Goal: Communication & Community: Answer question/provide support

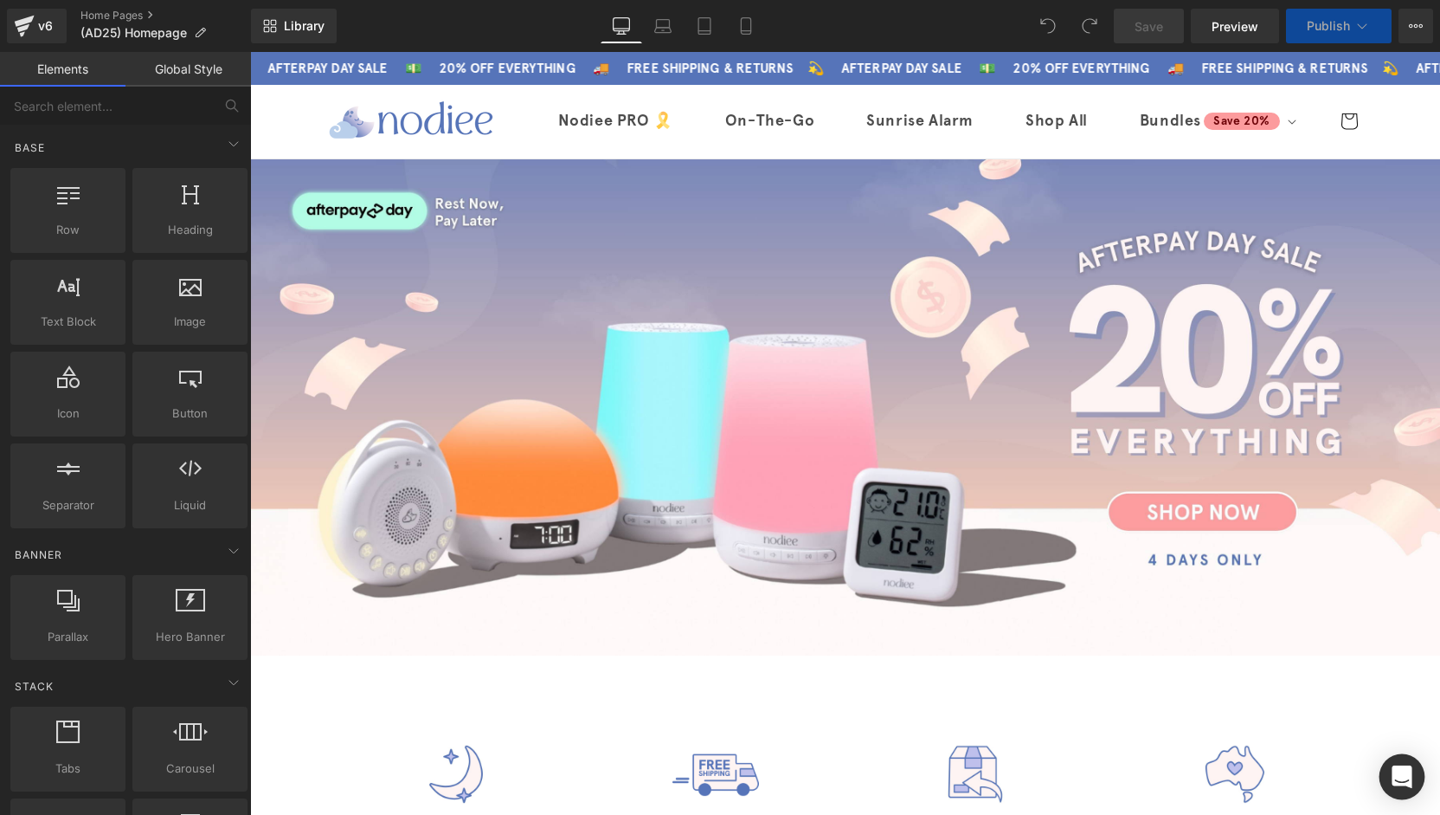
click at [1415, 782] on div "Open Intercom Messenger" at bounding box center [1403, 777] width 46 height 46
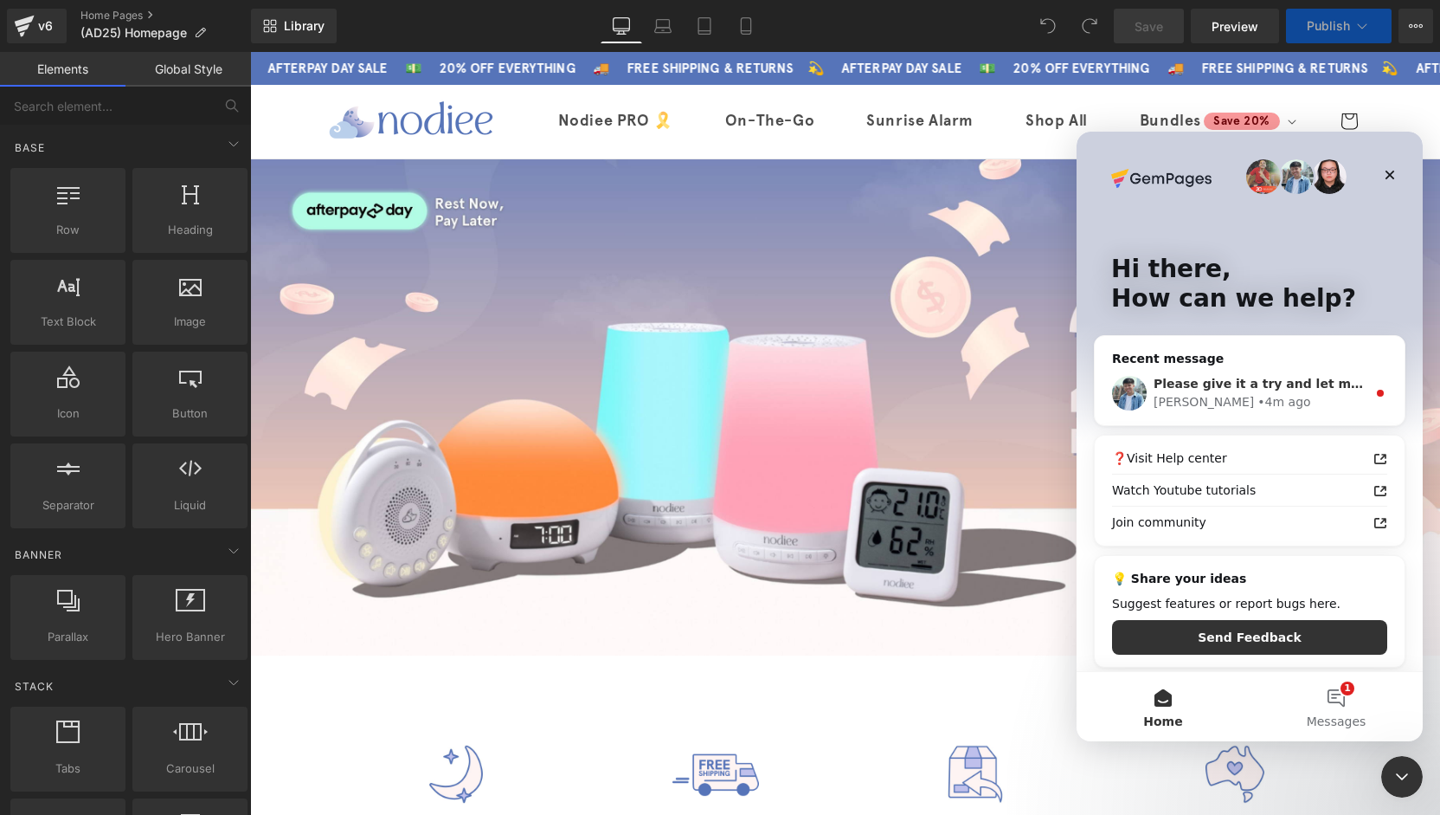
click at [1234, 396] on div "Liam • 4m ago" at bounding box center [1260, 402] width 213 height 18
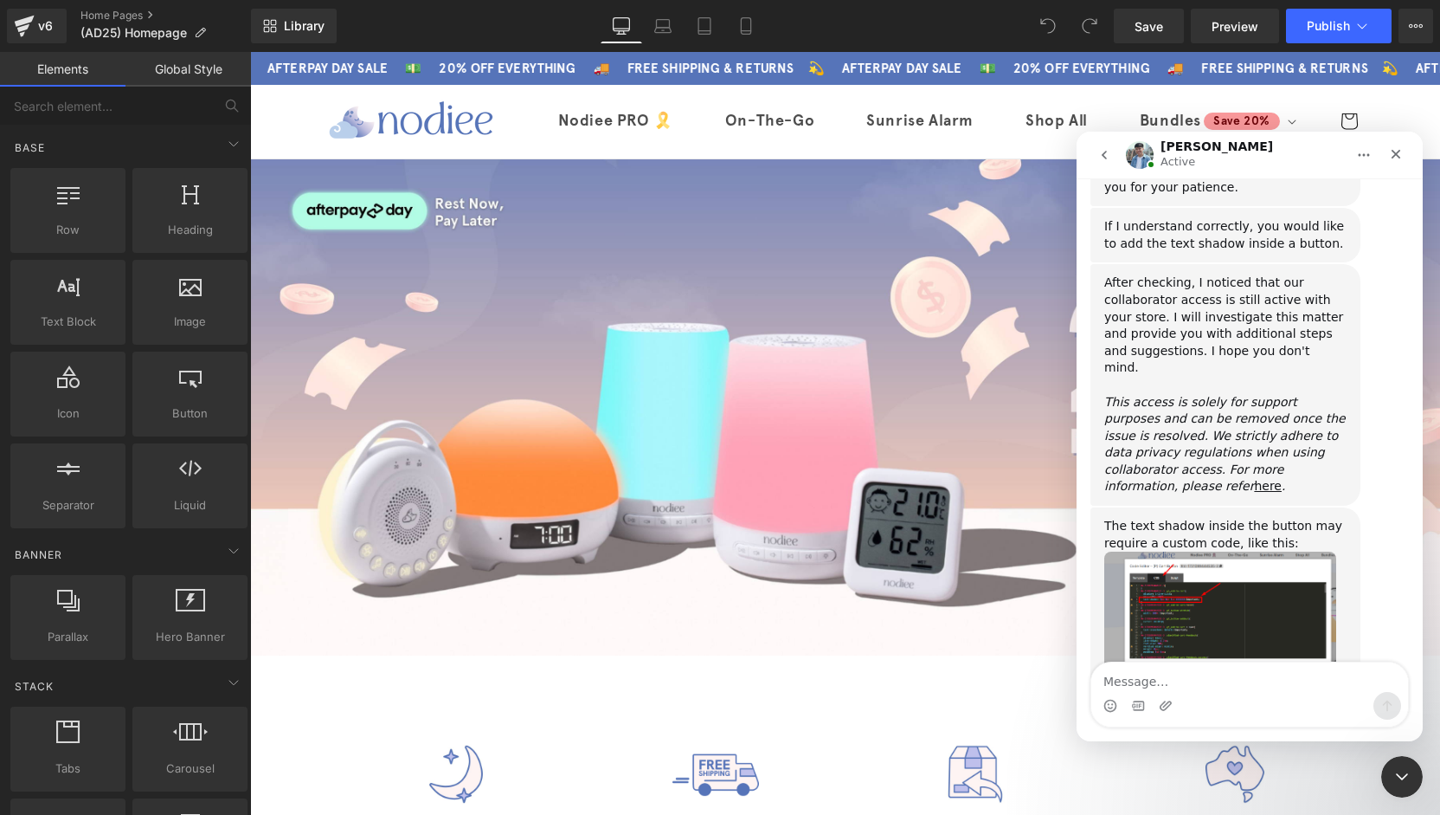
scroll to position [854, 0]
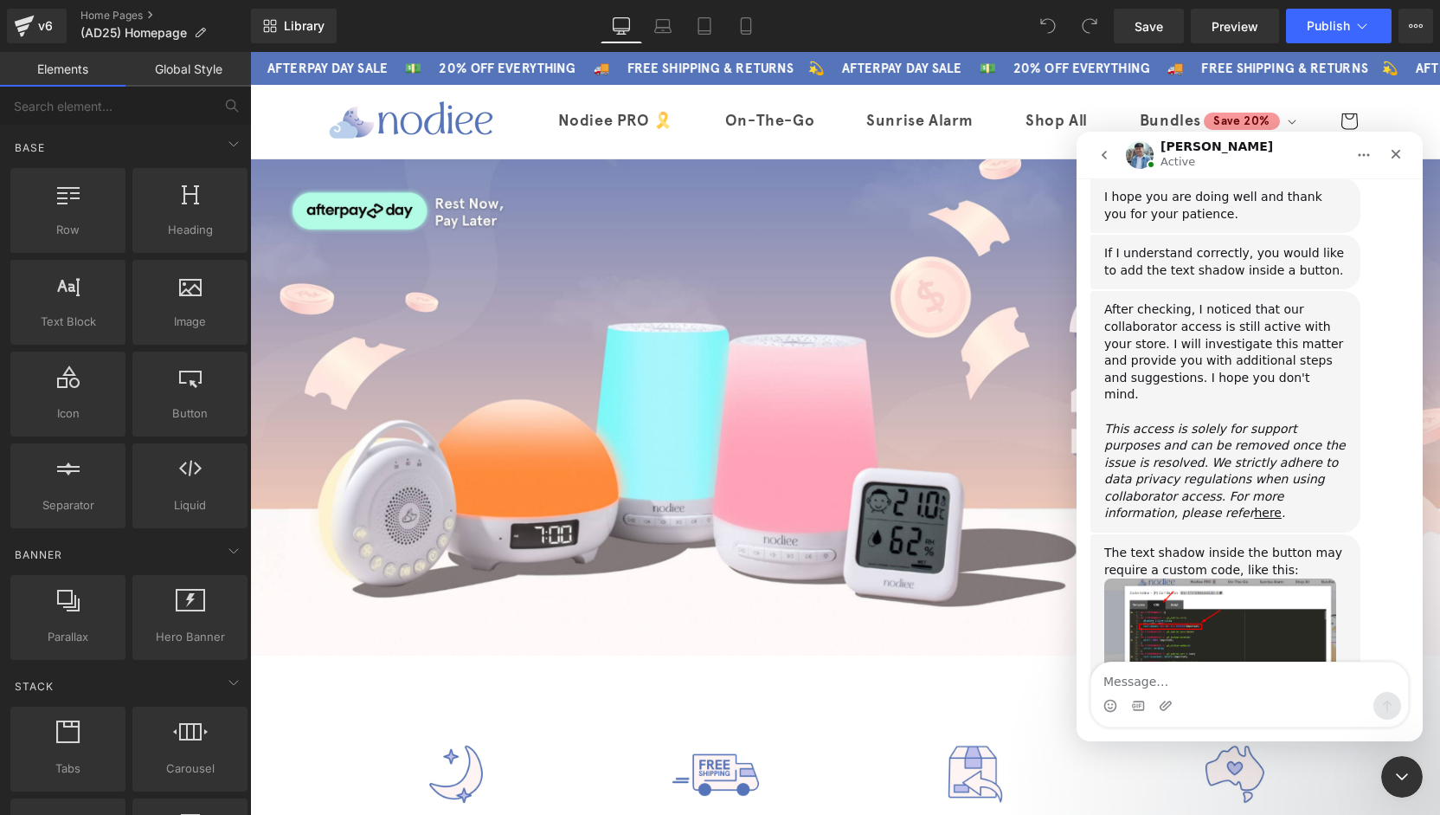
click at [739, 23] on div at bounding box center [720, 381] width 1440 height 763
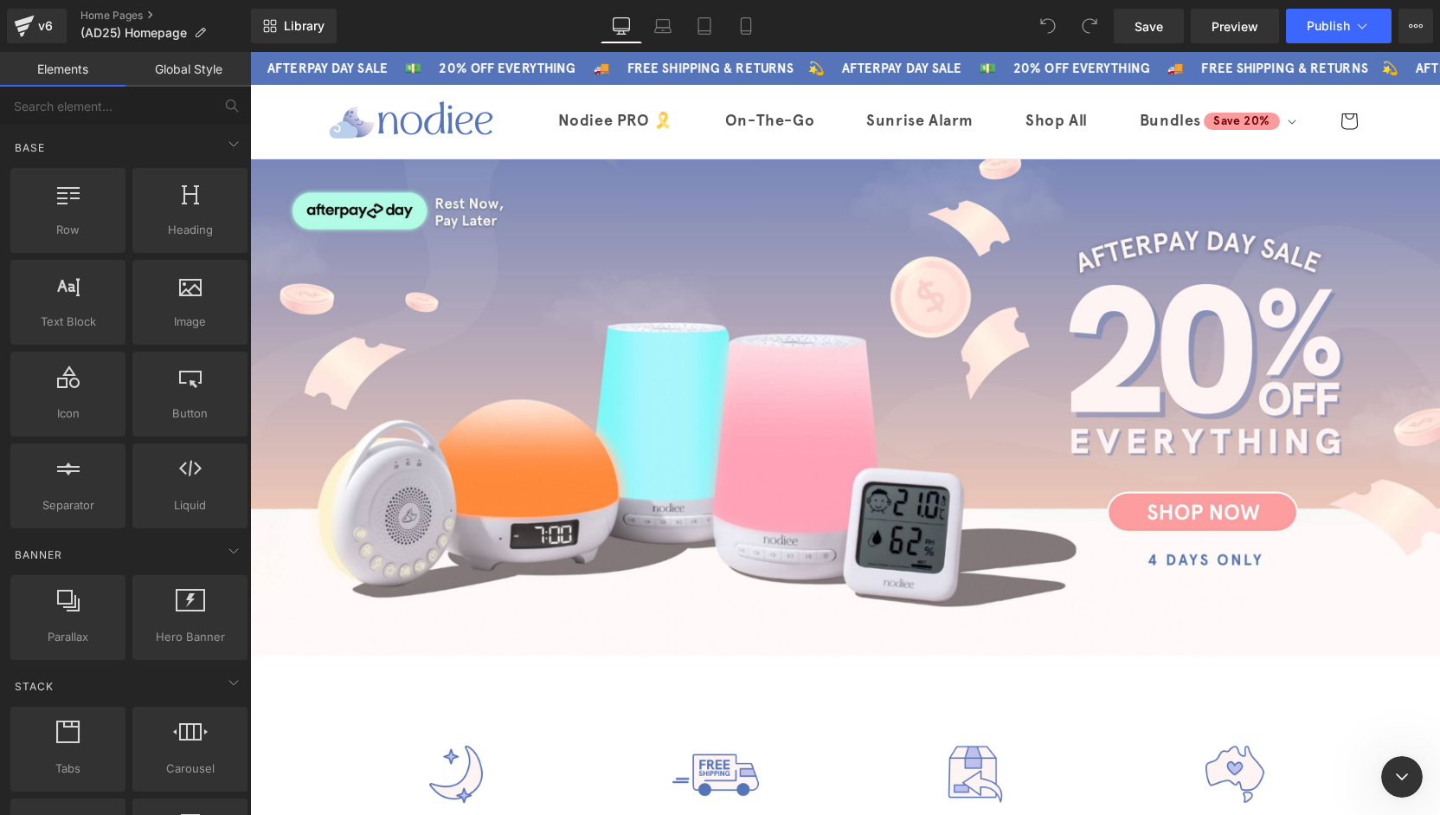
scroll to position [0, 0]
click at [739, 24] on icon at bounding box center [746, 25] width 17 height 17
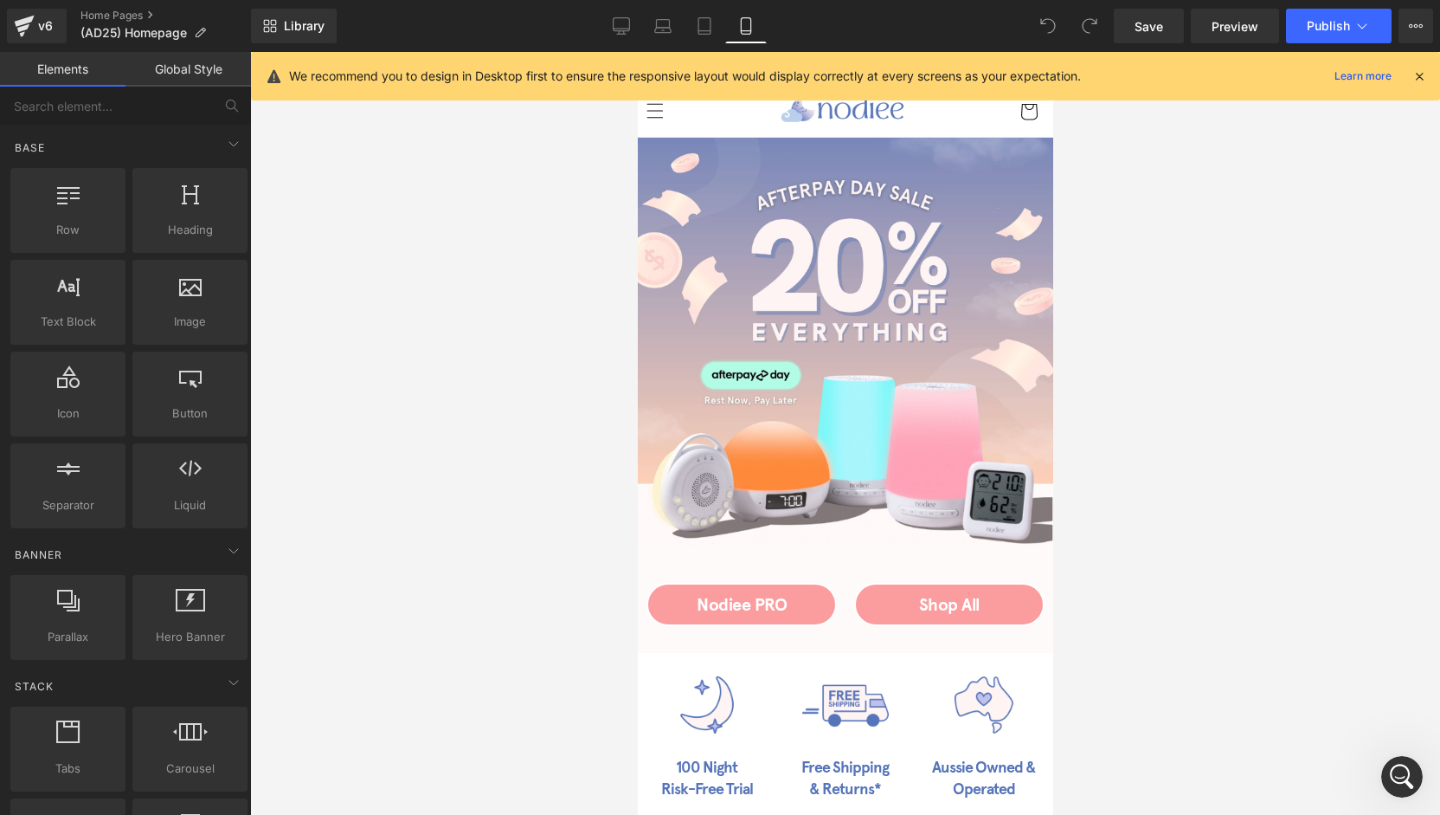
scroll to position [941, 0]
click at [1394, 777] on icon "Open Intercom Messenger" at bounding box center [1403, 777] width 29 height 29
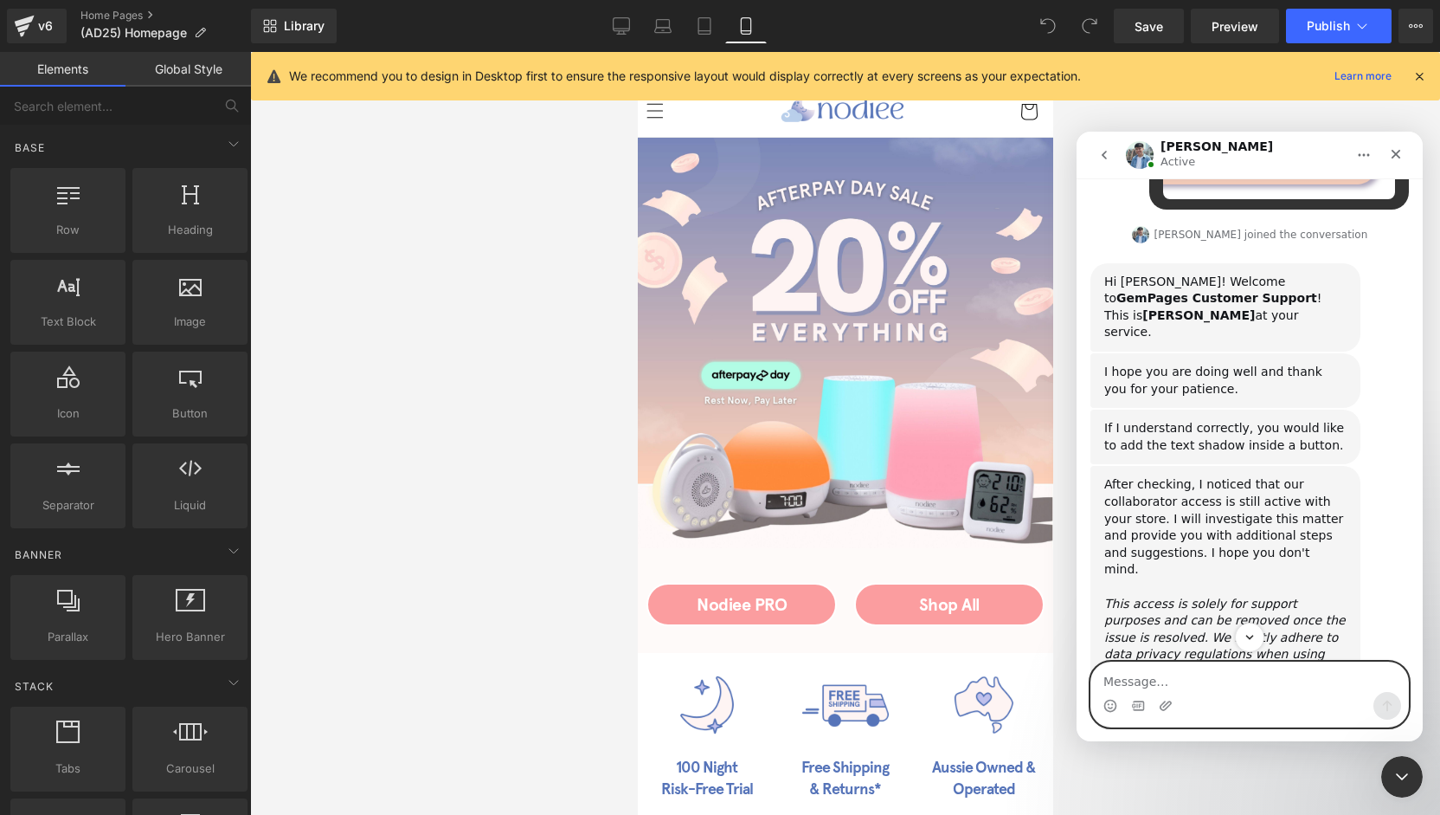
scroll to position [768, 0]
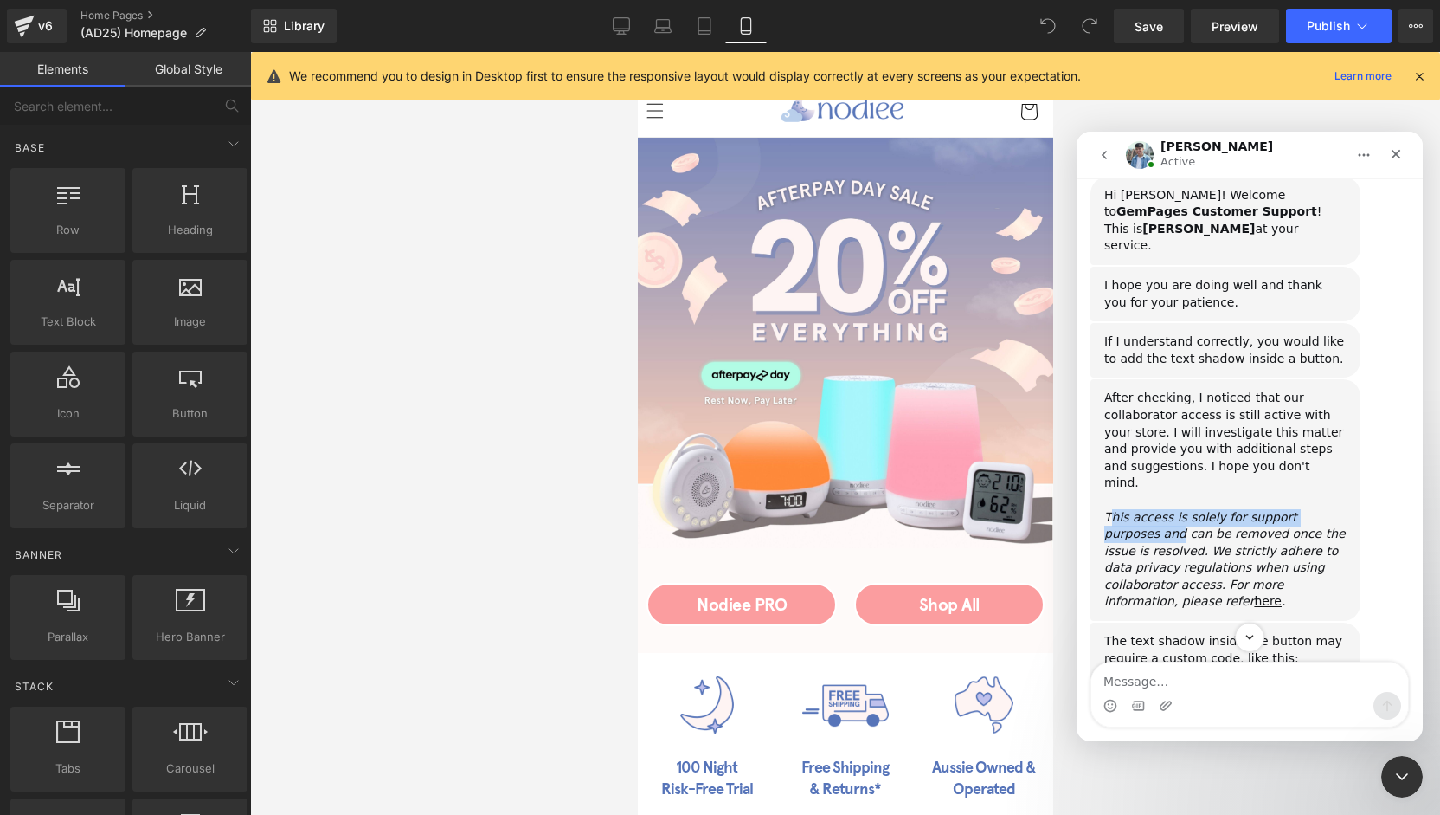
drag, startPoint x: 1110, startPoint y: 412, endPoint x: 1339, endPoint y: 420, distance: 229.5
click at [1339, 420] on div "After checking, I noticed that our collaborator access is still active with you…" at bounding box center [1226, 500] width 242 height 221
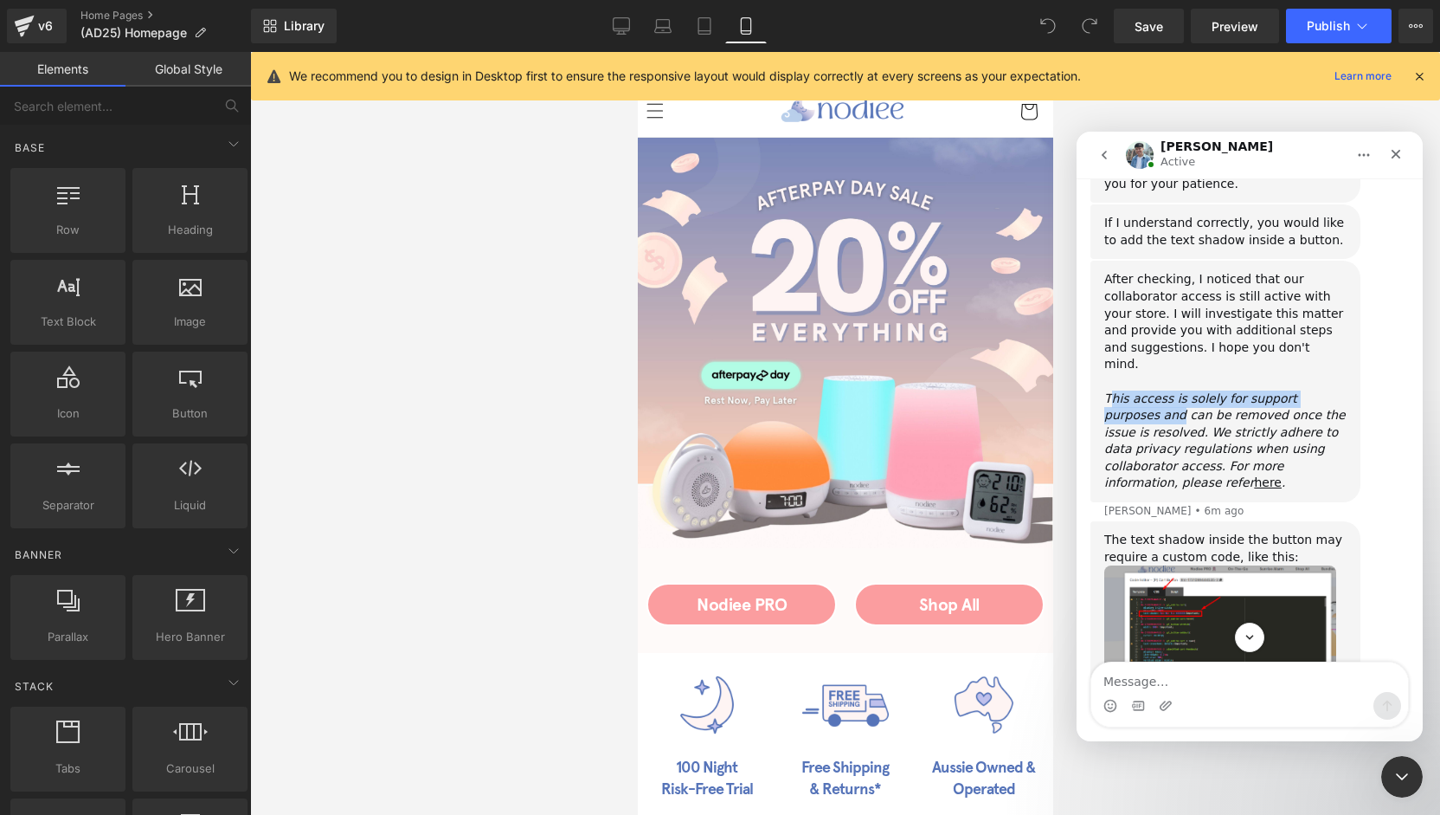
scroll to position [941, 0]
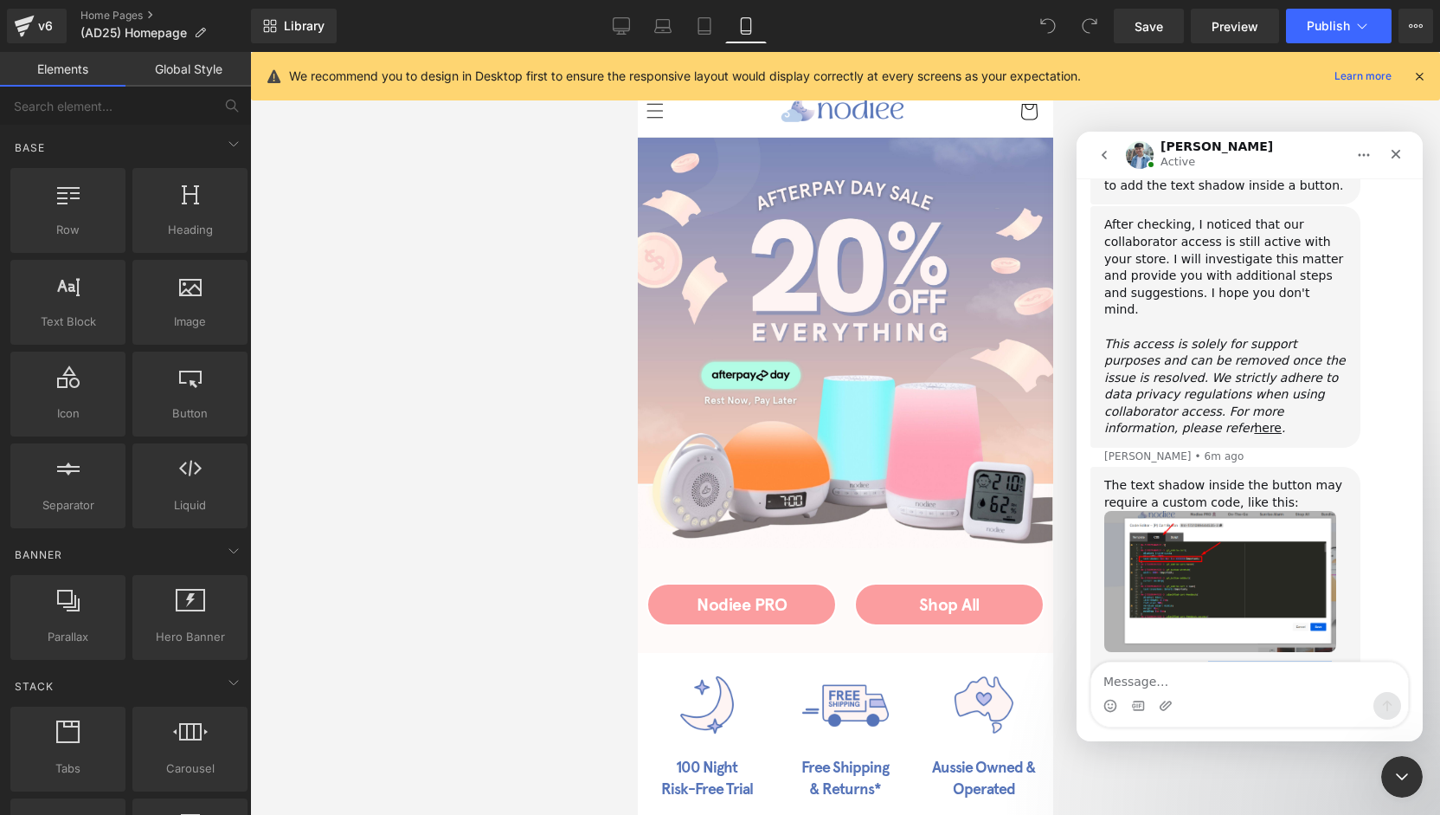
drag, startPoint x: 1200, startPoint y: 551, endPoint x: 1393, endPoint y: 572, distance: 194.3
click at [1393, 572] on div "The text shadow inside the button may require a custom code, like this: Here is…" at bounding box center [1250, 587] width 319 height 241
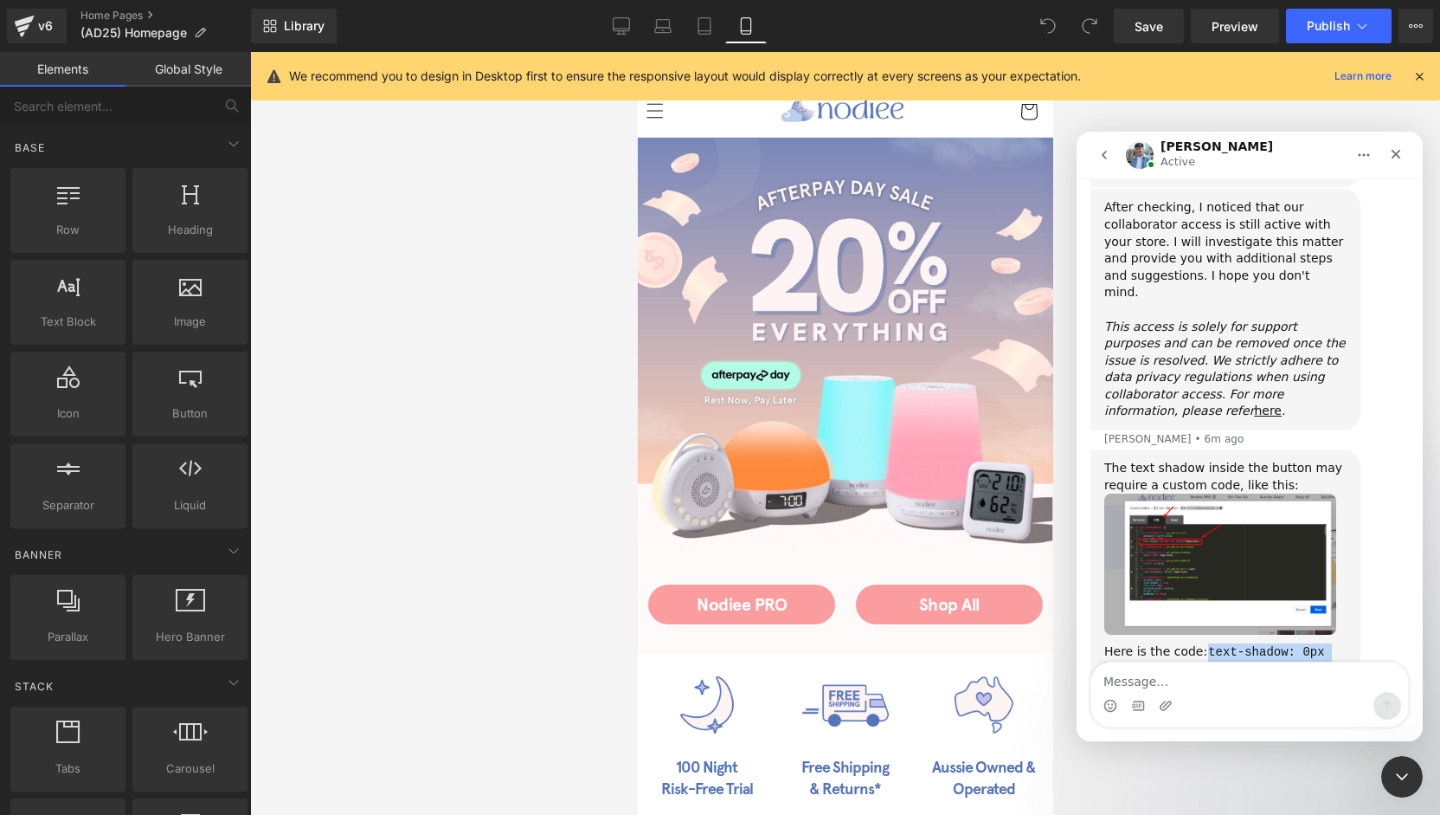
click at [1241, 493] on img "Liam says…" at bounding box center [1221, 563] width 232 height 141
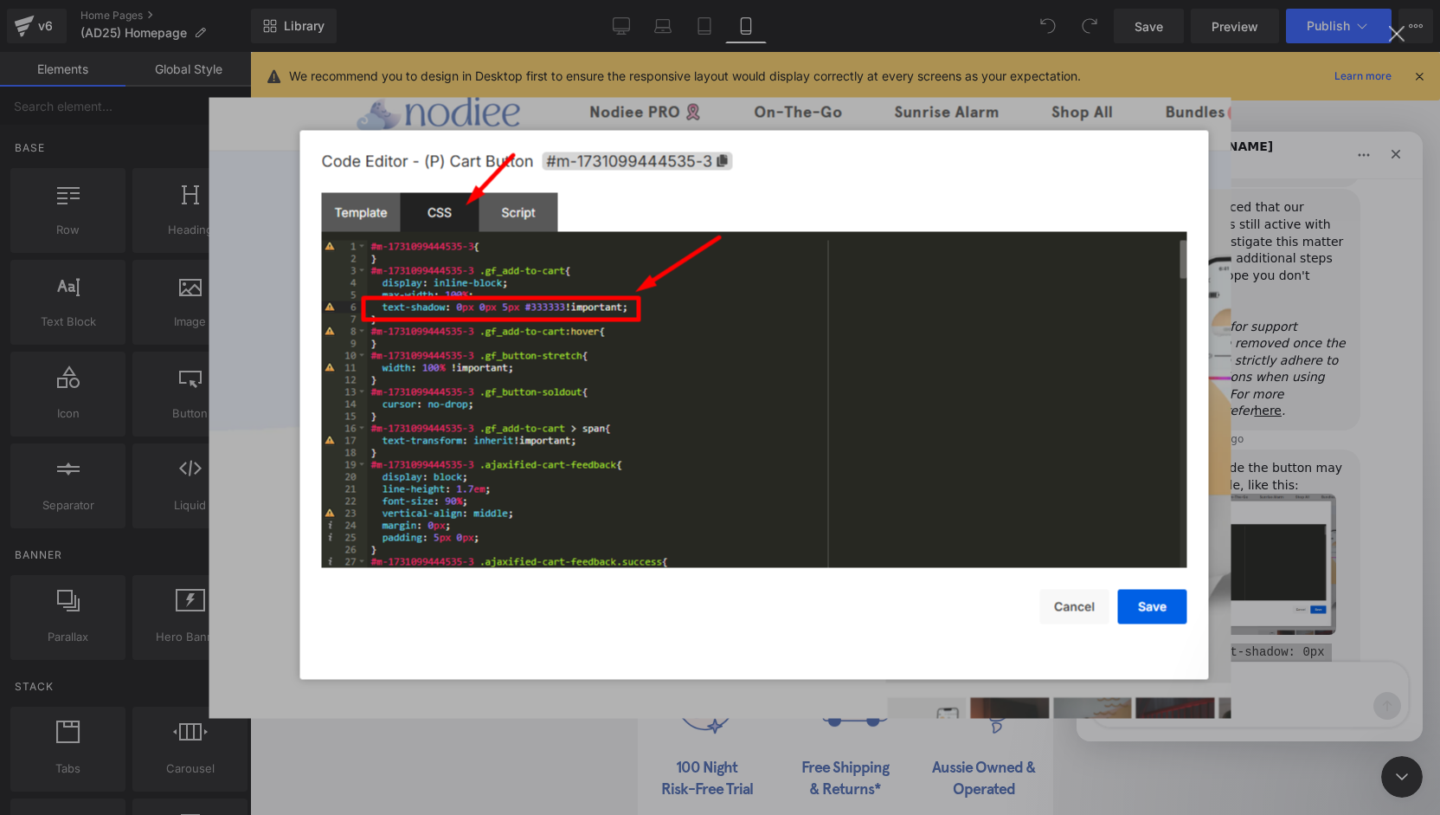
click at [1277, 539] on div "Intercom messenger" at bounding box center [720, 407] width 1440 height 815
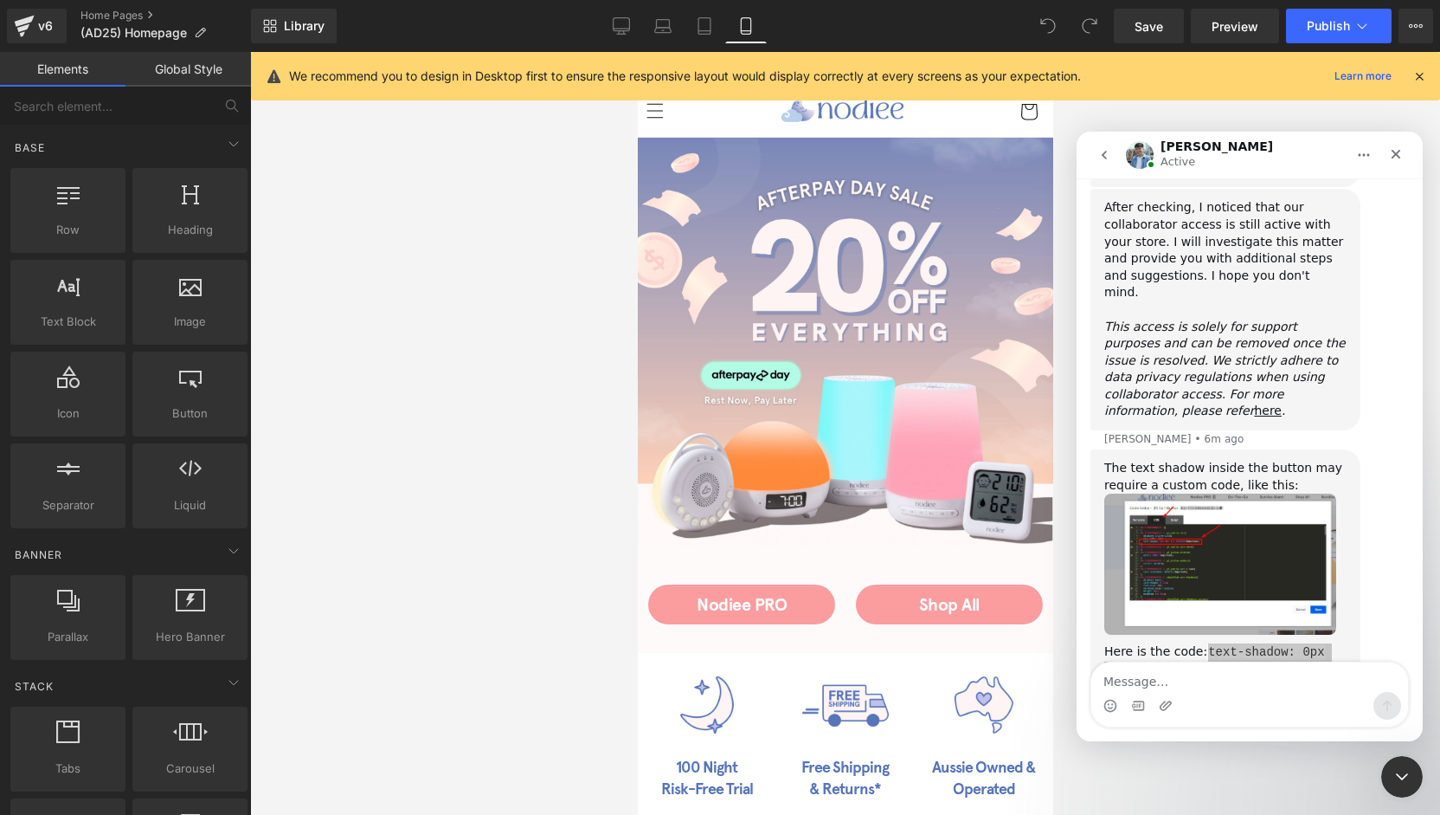
click at [748, 594] on div at bounding box center [720, 381] width 1440 height 763
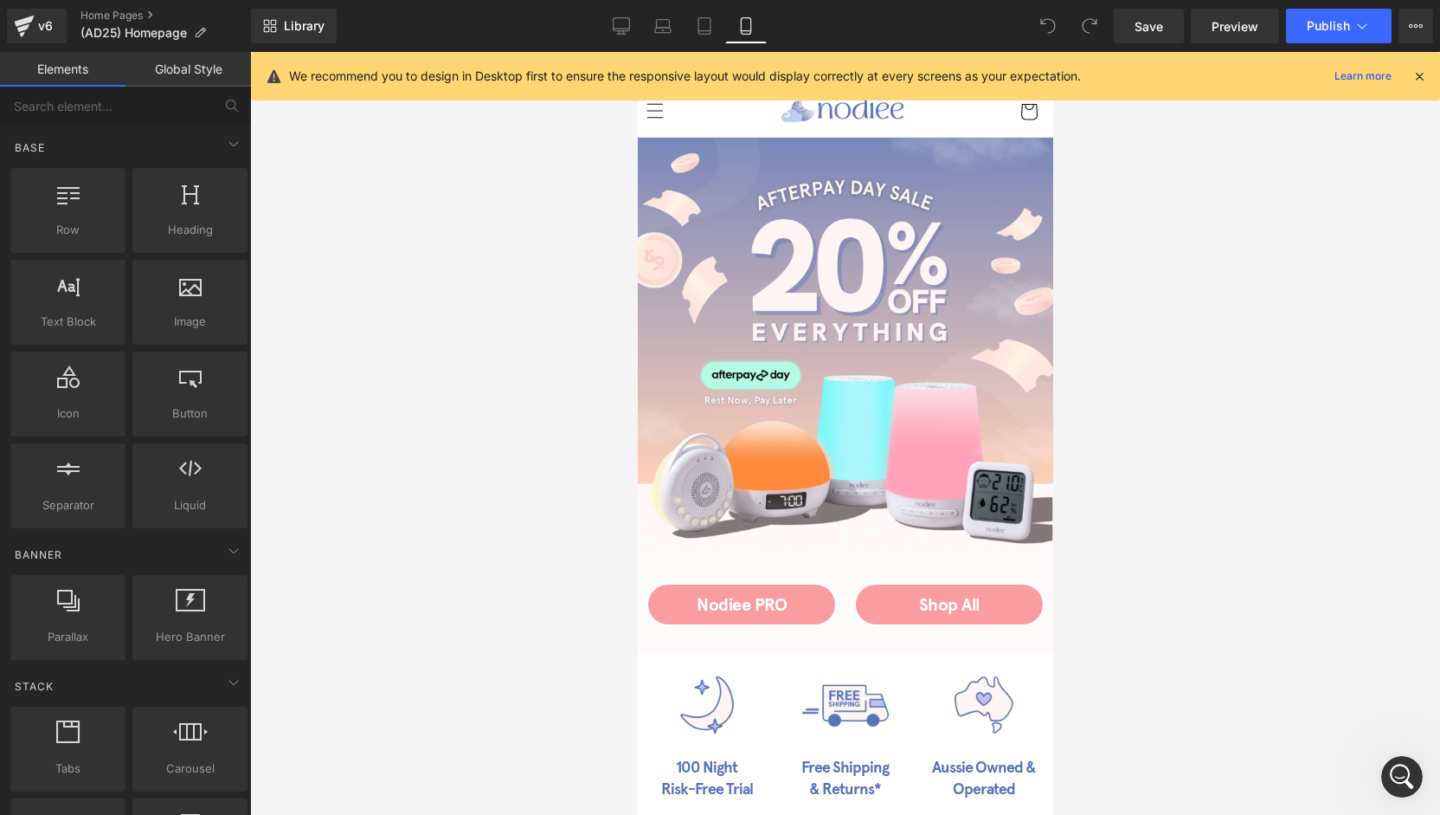
click at [1391, 772] on div "Open Intercom Messenger" at bounding box center [1402, 776] width 57 height 57
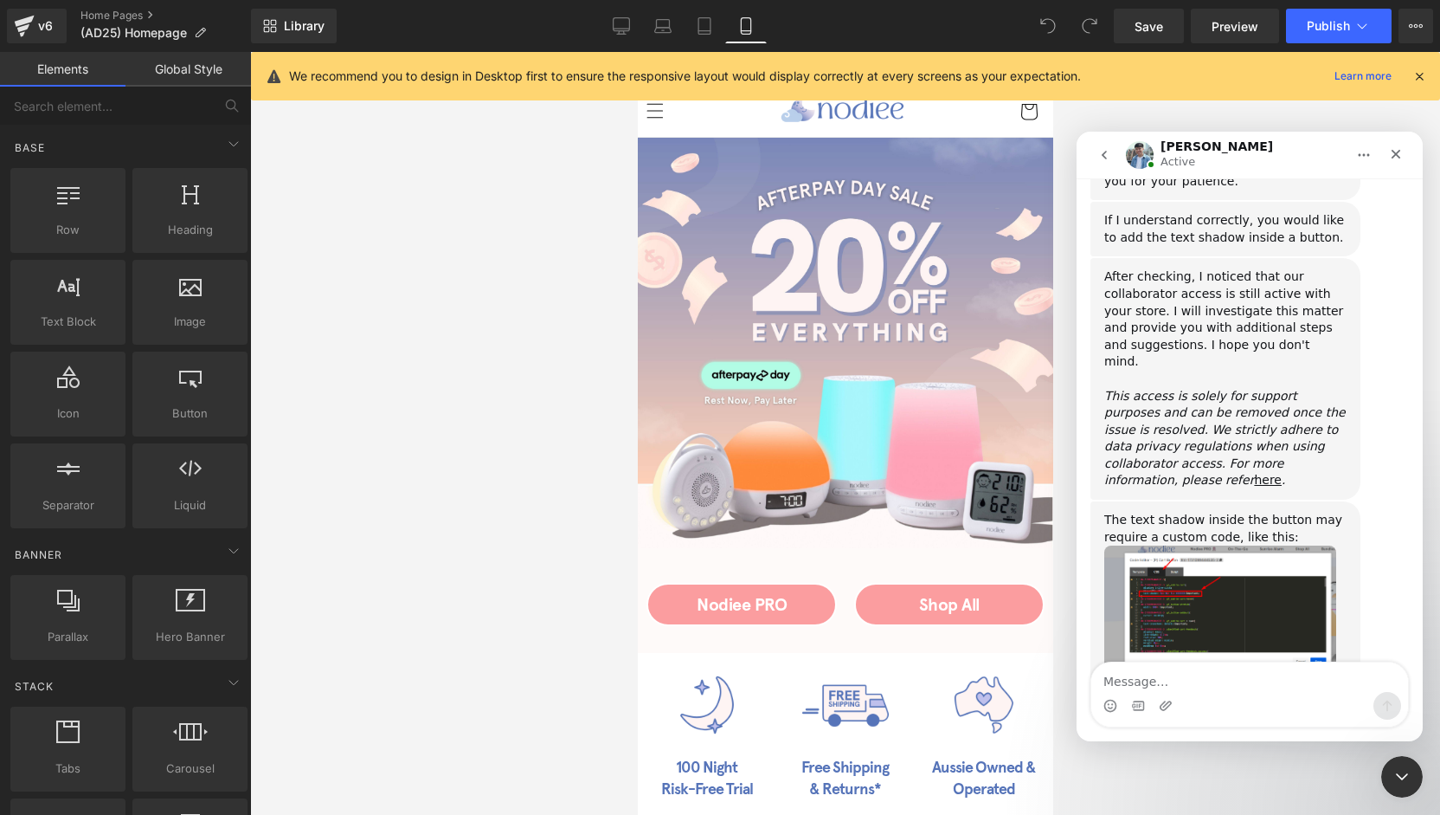
scroll to position [941, 0]
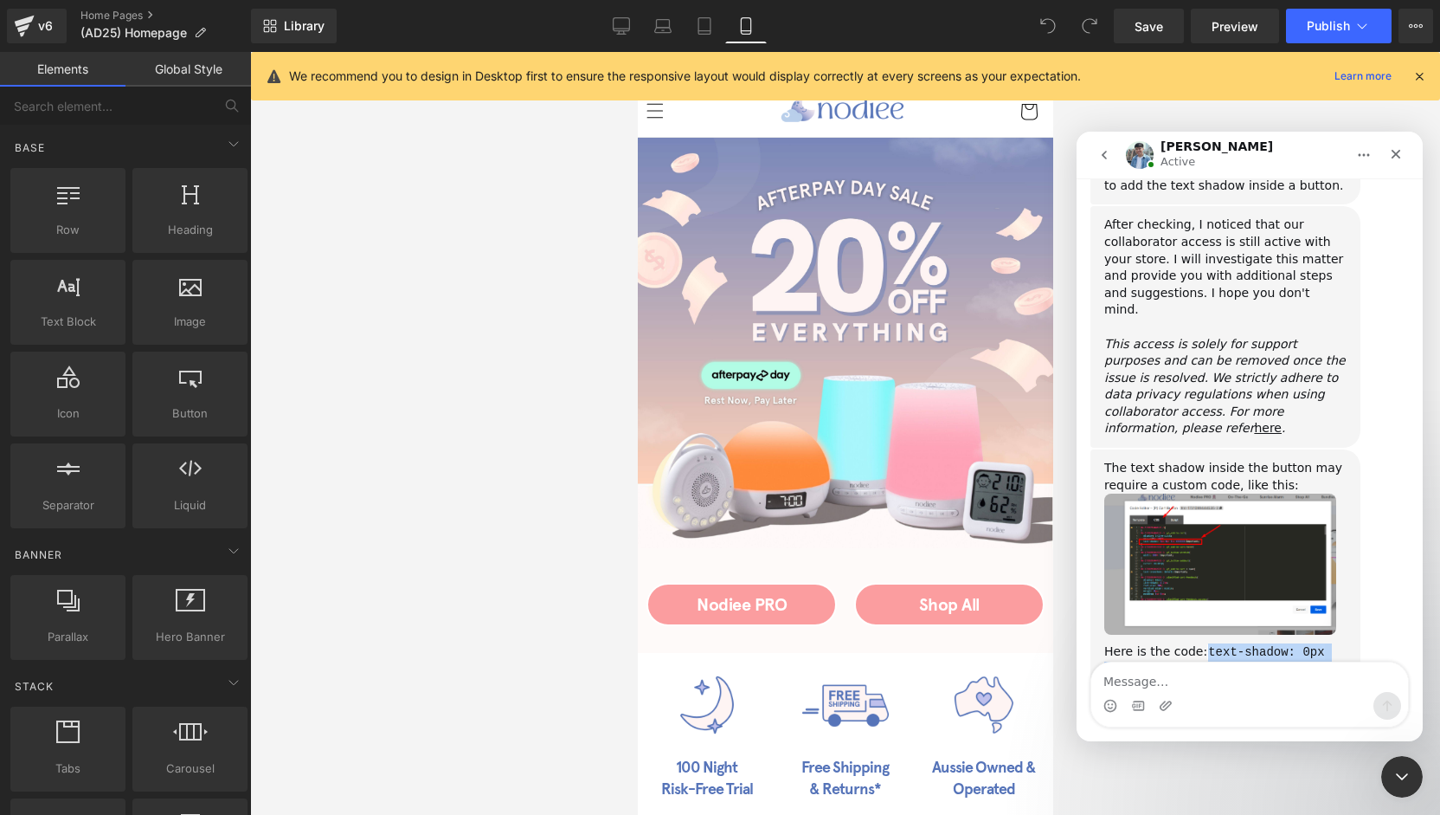
drag, startPoint x: 1199, startPoint y: 533, endPoint x: 1264, endPoint y: 558, distance: 69.6
click at [1264, 644] on code "text-shadow: 0px 0px 5px #333333!important;" at bounding box center [1215, 660] width 221 height 33
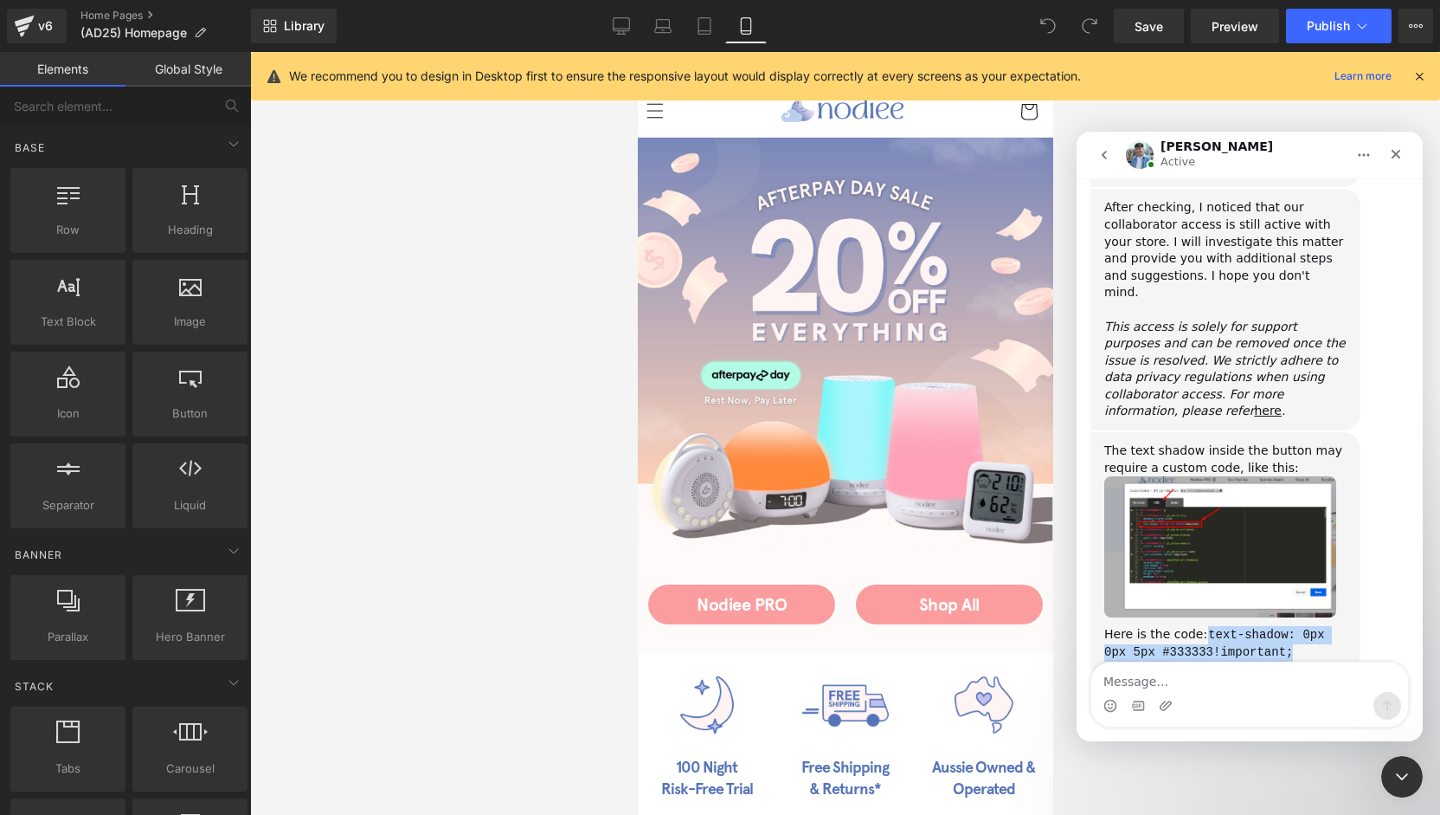
copy code "text-shadow: 0px 0px 5px #333333!important;"
drag, startPoint x: 1845, startPoint y: 725, endPoint x: 1255, endPoint y: 591, distance: 604.4
click at [1255, 700] on div "Please give it a try and let me know if it helps." at bounding box center [1226, 717] width 242 height 34
click at [1402, 781] on icon "Close Intercom Messenger" at bounding box center [1402, 776] width 21 height 21
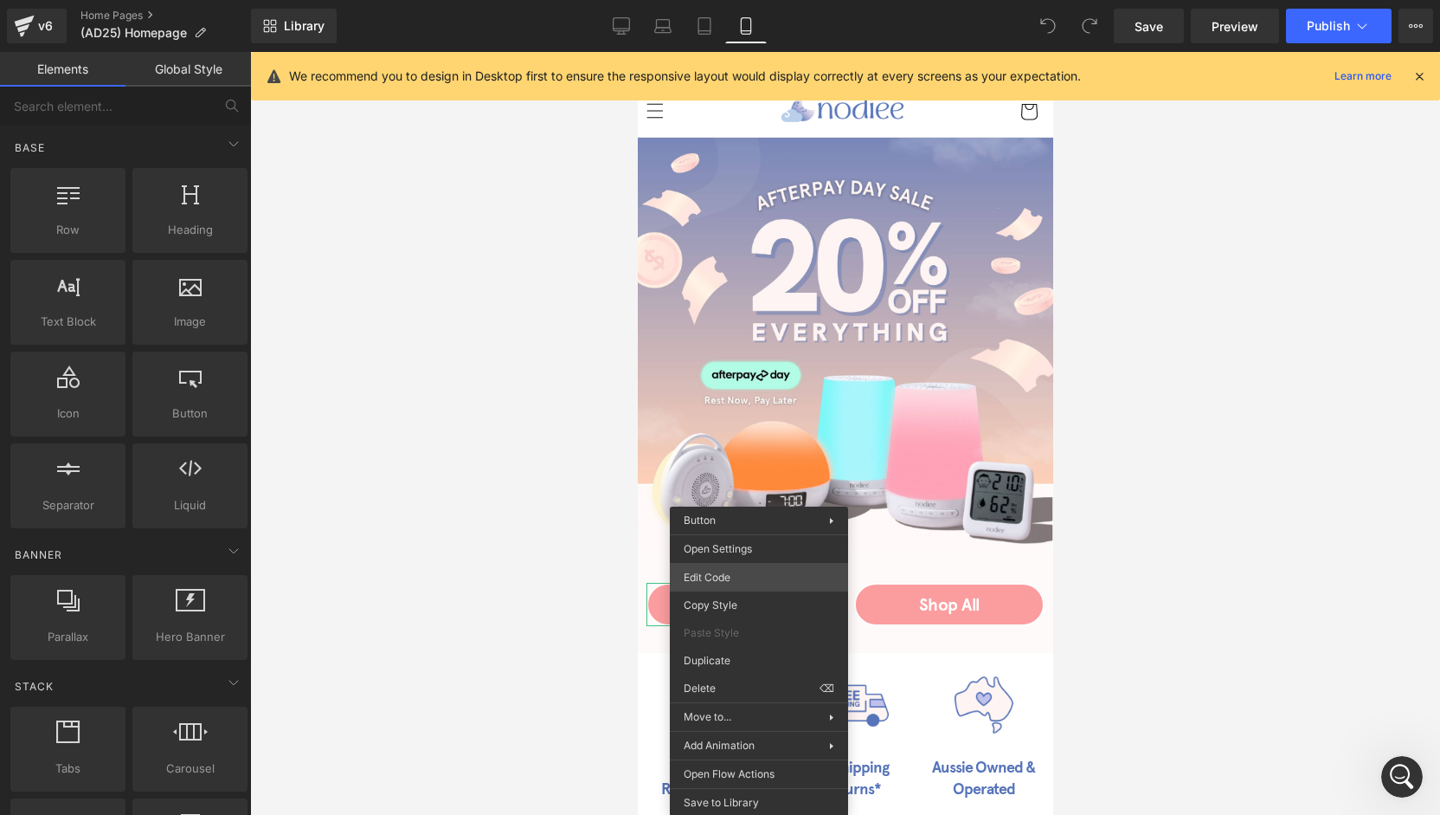
click at [719, 0] on div "You are previewing how the will restyle your page. You can not edit Elements in…" at bounding box center [720, 0] width 1440 height 0
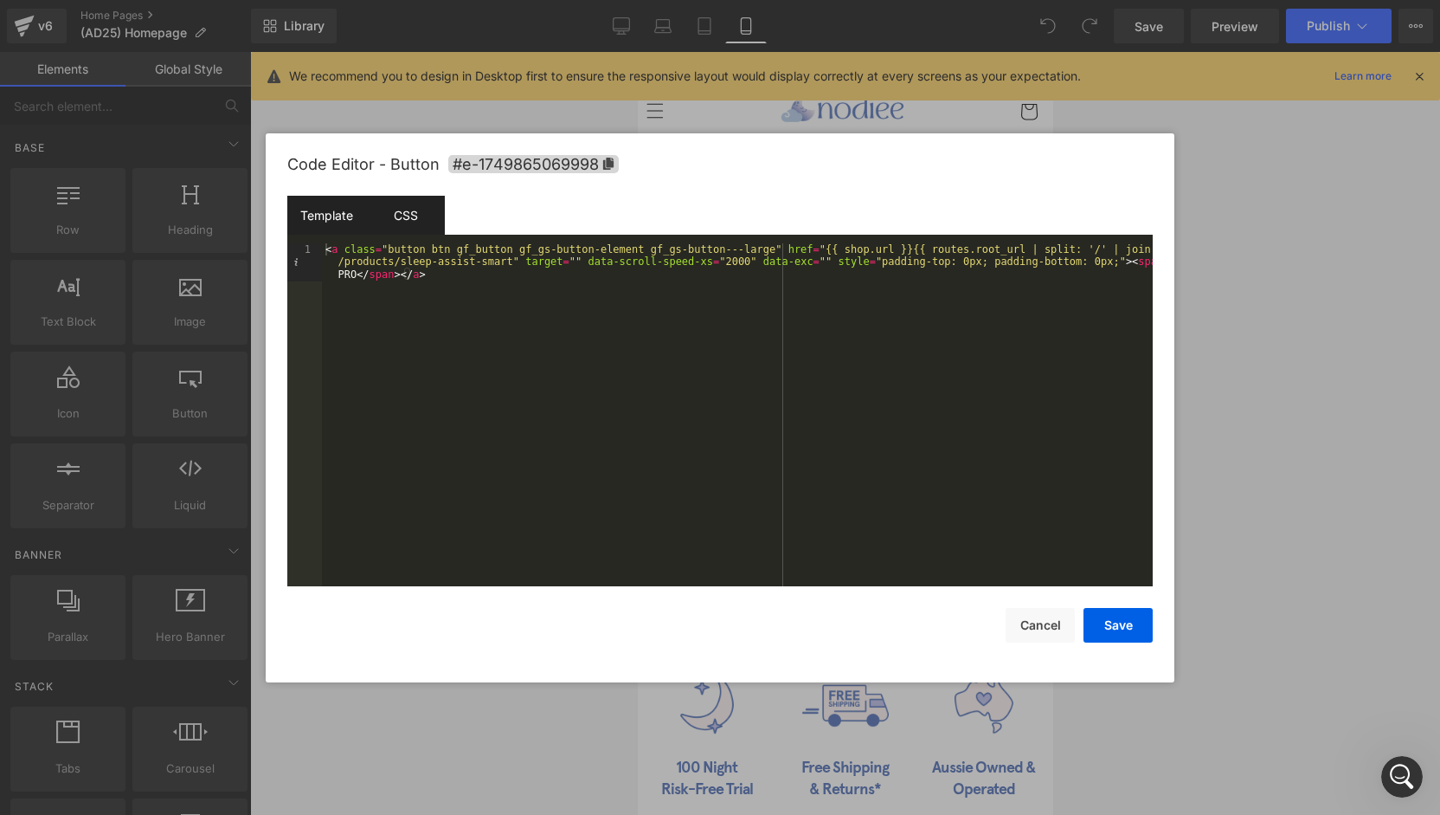
click at [420, 216] on div "CSS" at bounding box center [405, 215] width 79 height 39
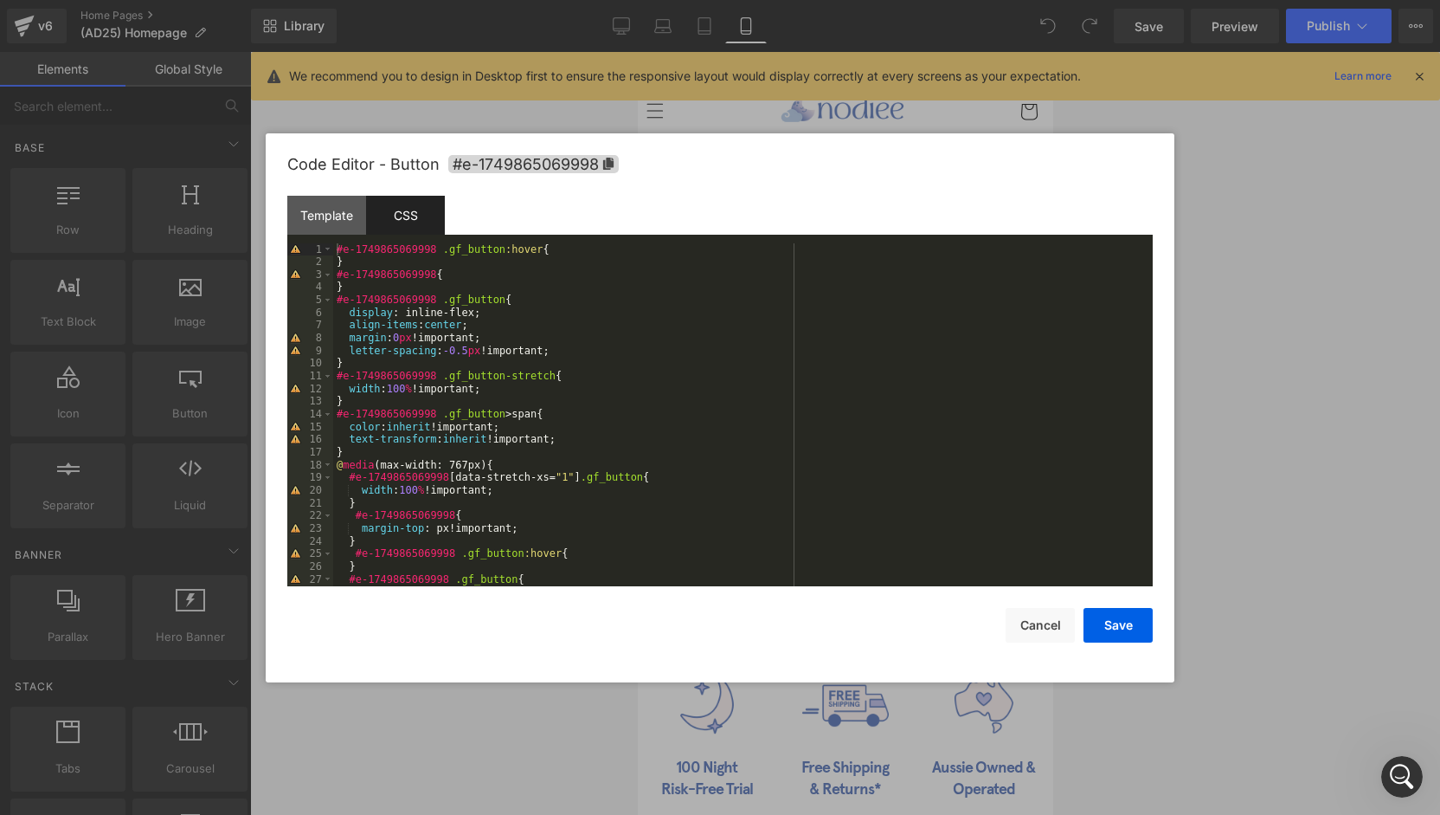
click at [551, 351] on div "#e-1749865069998 .gf_button :hover { } #e-1749865069998 { } #e-1749865069998 .g…" at bounding box center [739, 427] width 813 height 368
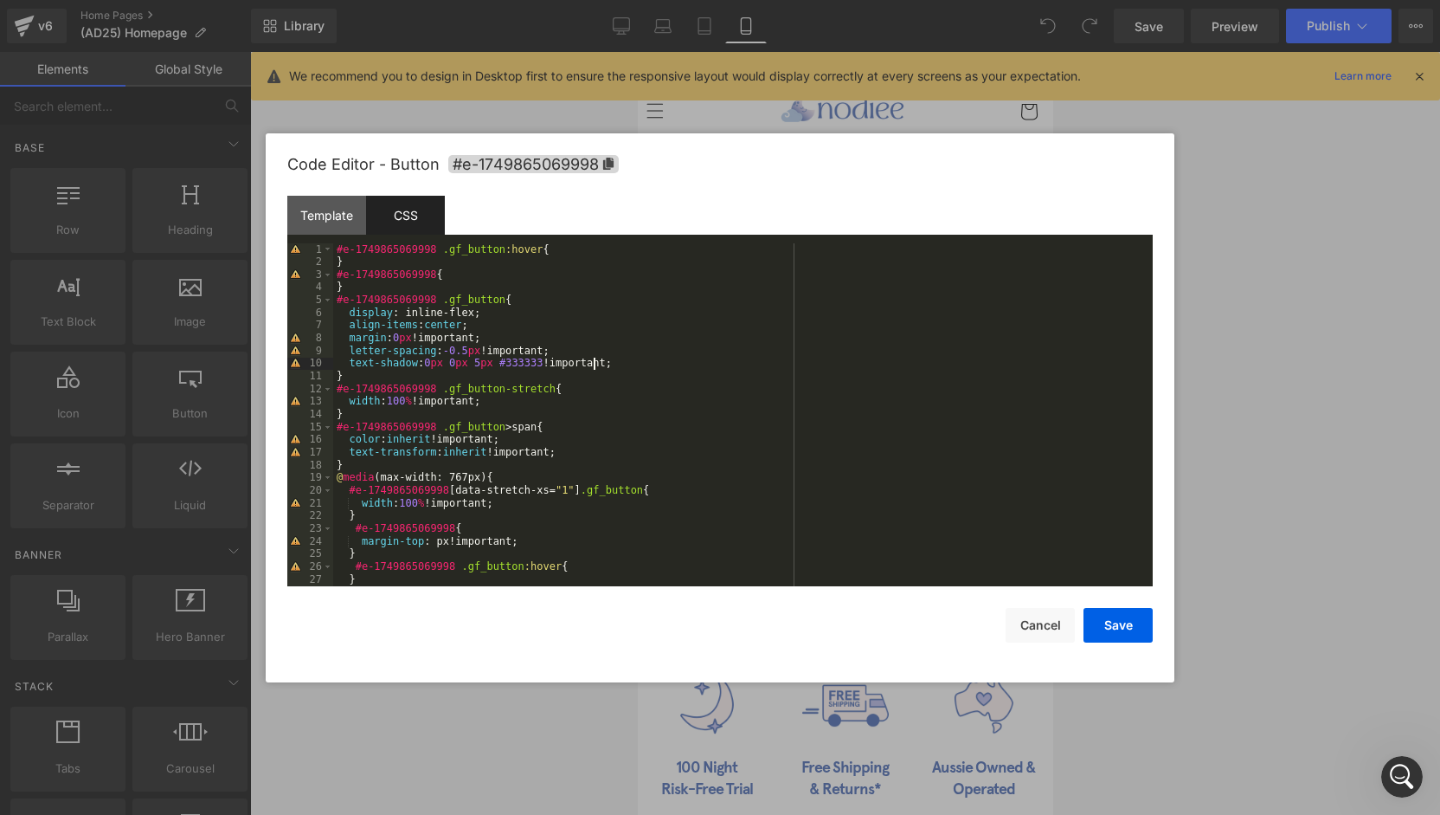
click at [450, 361] on div "#e-1749865069998 .gf_button :hover { } #e-1749865069998 { } #e-1749865069998 .g…" at bounding box center [739, 427] width 813 height 368
click at [428, 370] on div "#e-1749865069998 .gf_button :hover { } #e-1749865069998 { } #e-1749865069998 .g…" at bounding box center [739, 427] width 813 height 368
click at [1109, 617] on button "Save" at bounding box center [1118, 625] width 69 height 35
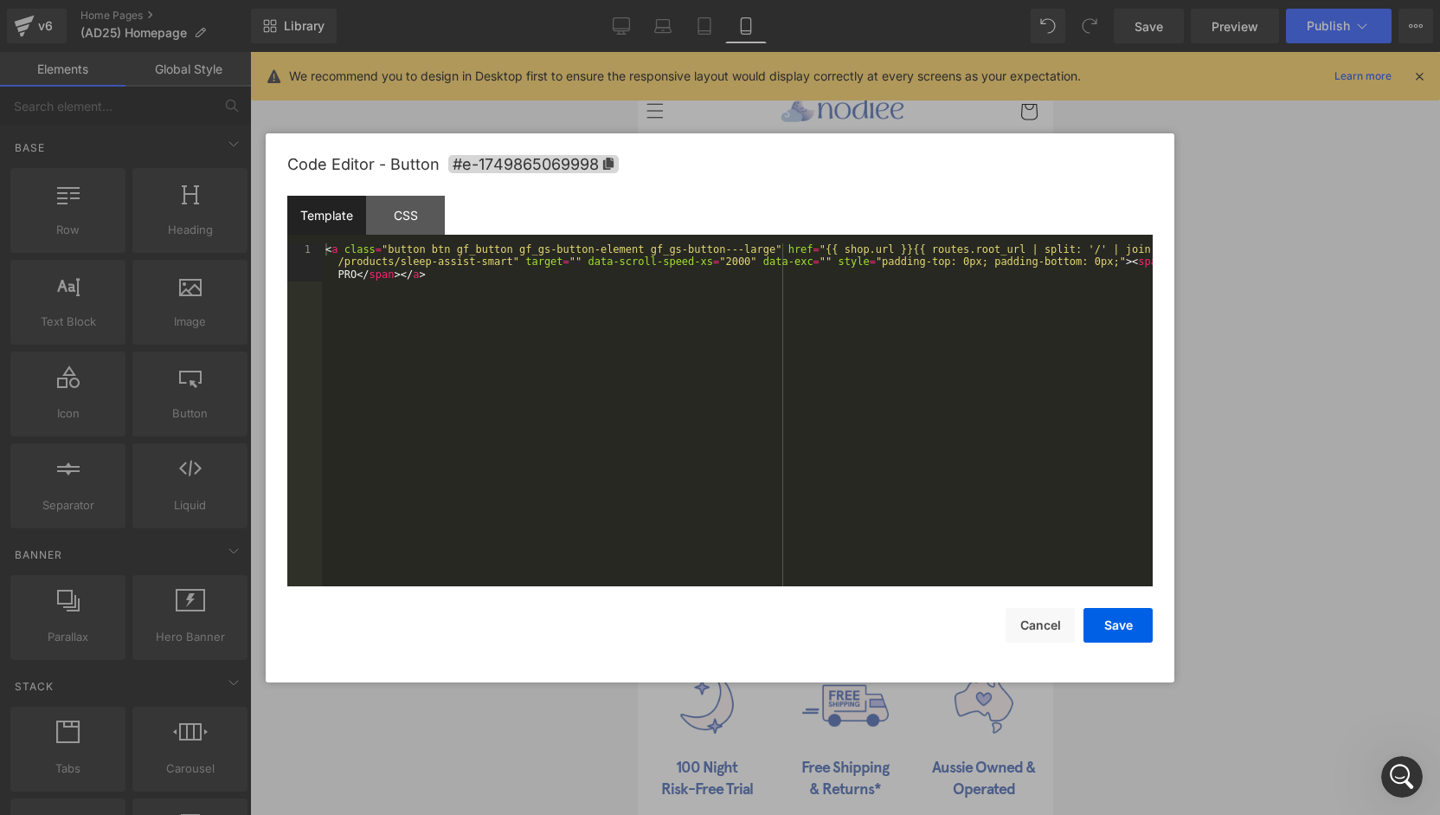
click at [739, 0] on div "You are previewing how the will restyle your page. You can not edit Elements in…" at bounding box center [720, 0] width 1440 height 0
click at [29, 26] on div at bounding box center [720, 407] width 1440 height 815
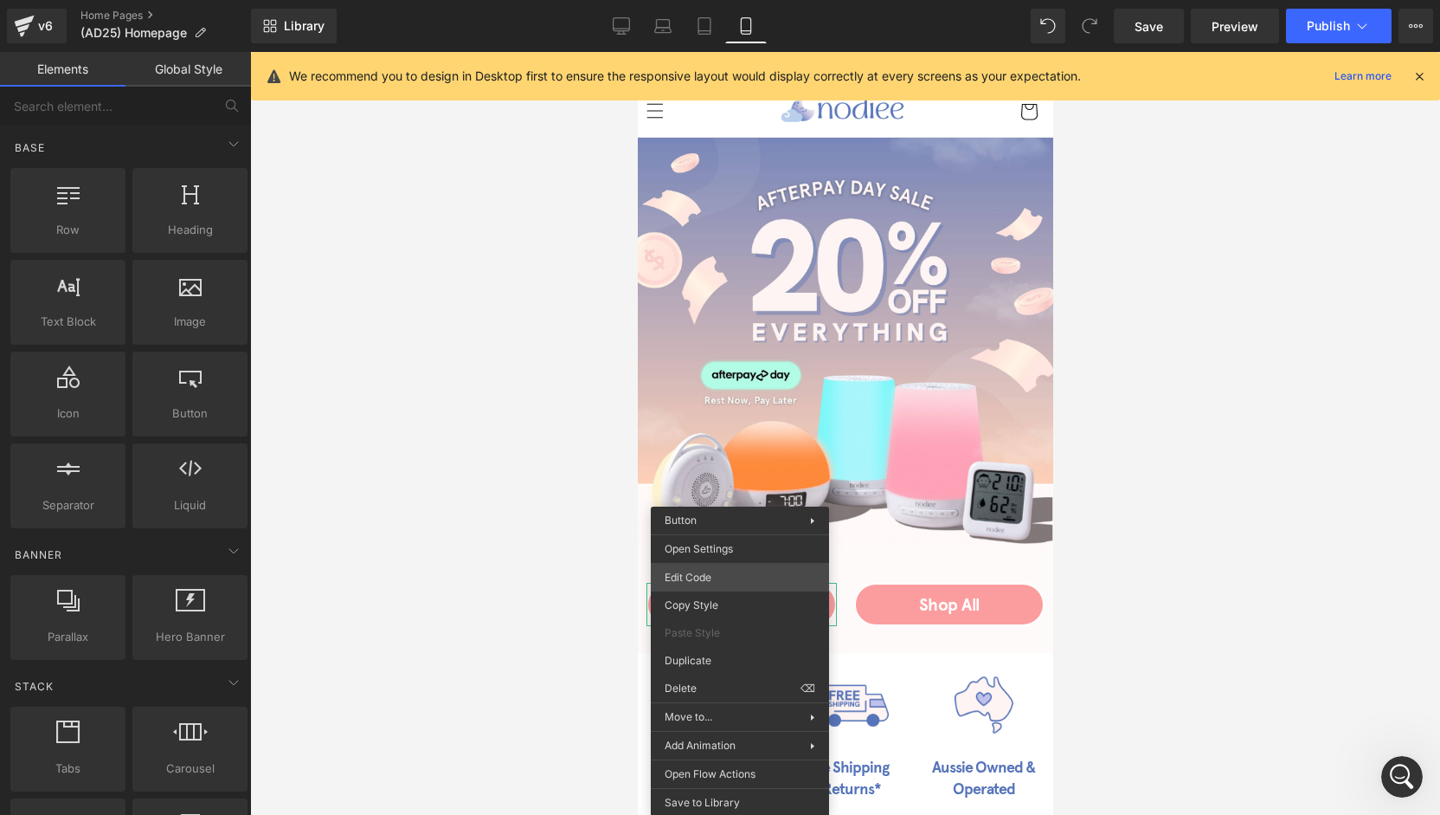
click at [733, 0] on div "You are previewing how the will restyle your page. You can not edit Elements in…" at bounding box center [720, 0] width 1440 height 0
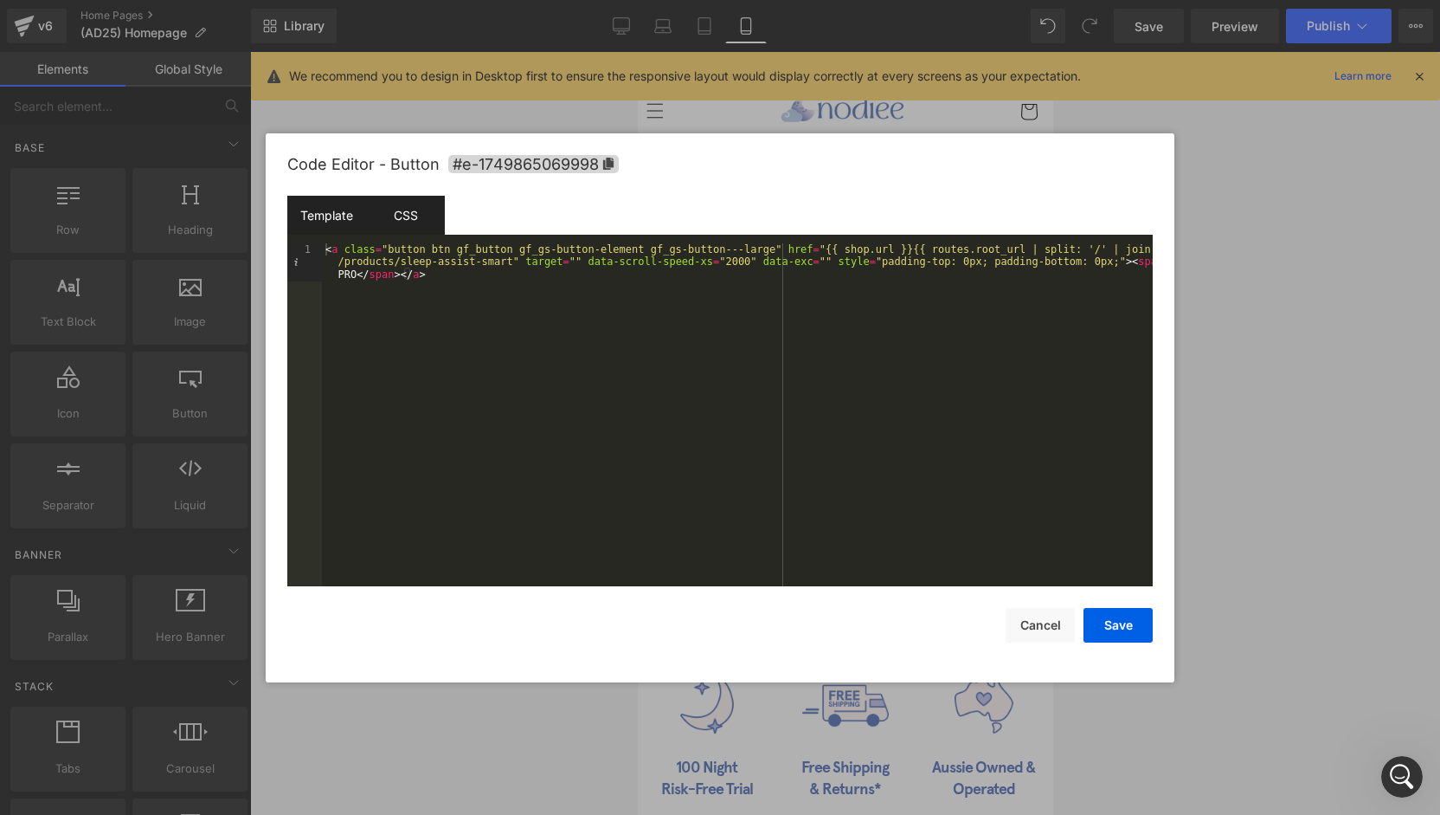
click at [419, 210] on div "CSS" at bounding box center [405, 215] width 79 height 39
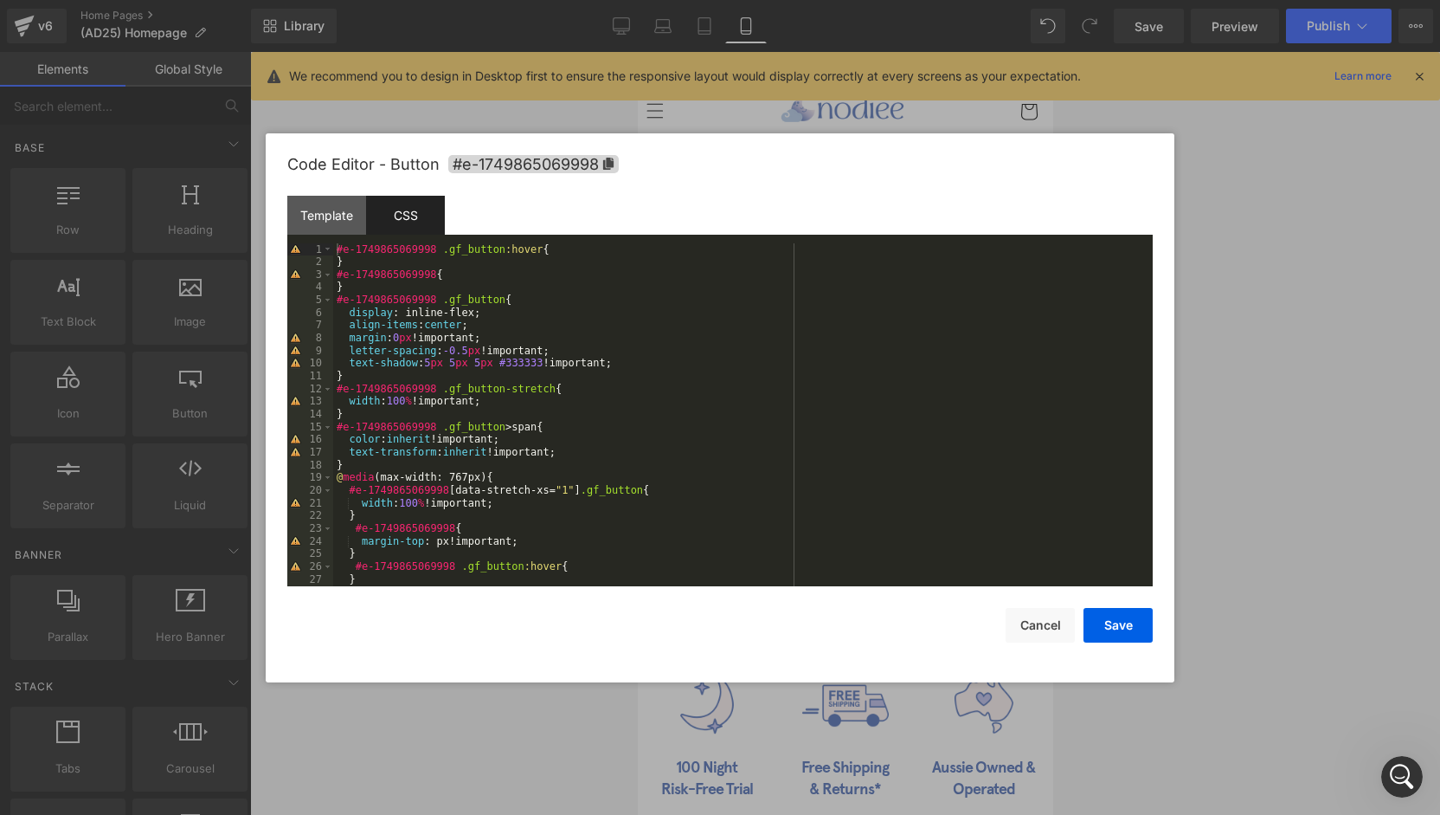
click at [424, 364] on div "#e-1749865069998 .gf_button :hover { } #e-1749865069998 { } #e-1749865069998 .g…" at bounding box center [739, 427] width 813 height 368
click at [449, 364] on div "#e-1749865069998 .gf_button :hover { } #e-1749865069998 { } #e-1749865069998 .g…" at bounding box center [739, 427] width 813 height 368
click at [473, 364] on div "#e-1749865069998 .gf_button :hover { } #e-1749865069998 { } #e-1749865069998 .g…" at bounding box center [739, 427] width 813 height 368
click at [1121, 622] on button "Save" at bounding box center [1118, 625] width 69 height 35
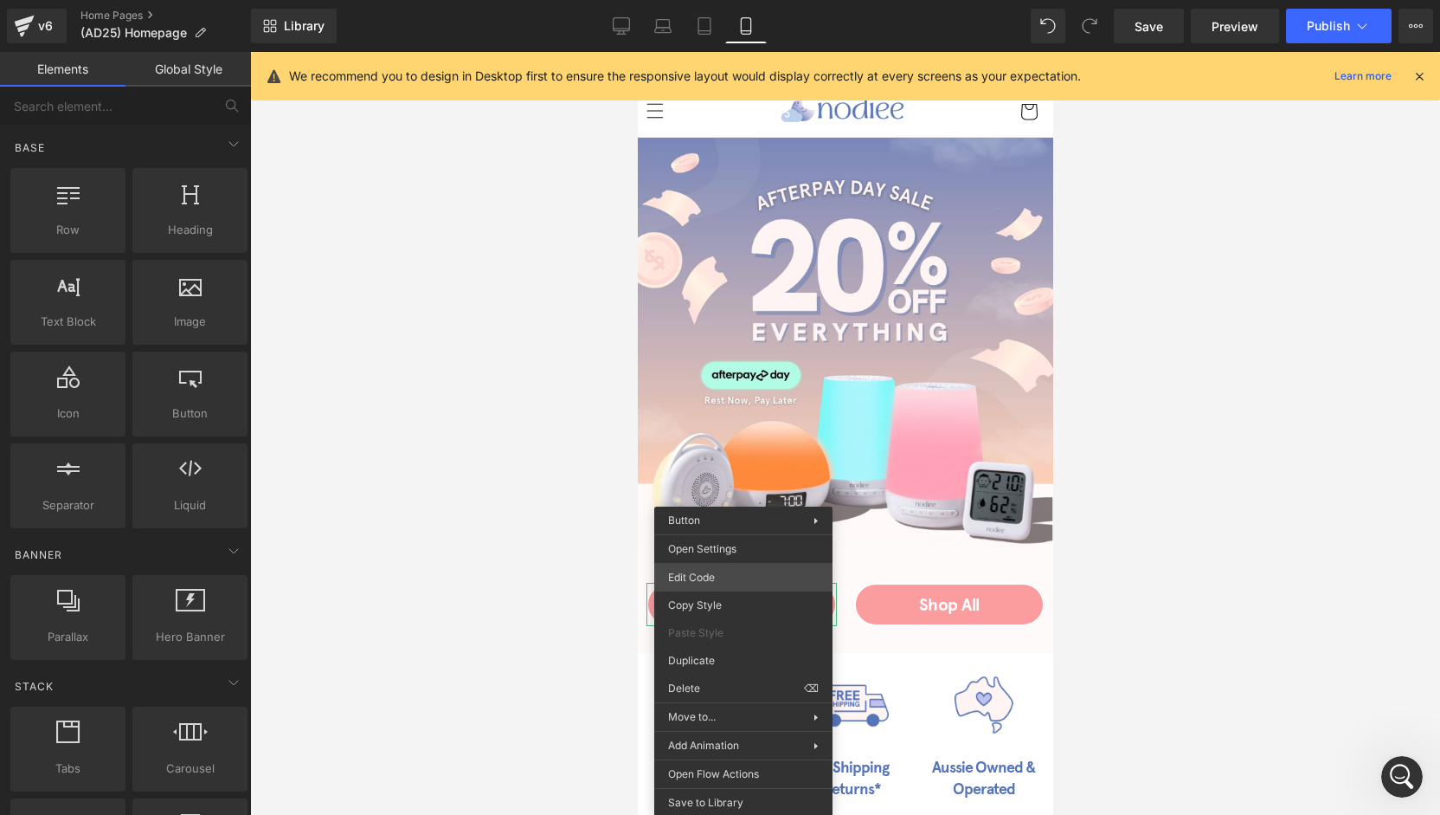
click at [719, 0] on div "You are previewing how the will restyle your page. You can not edit Elements in…" at bounding box center [720, 0] width 1440 height 0
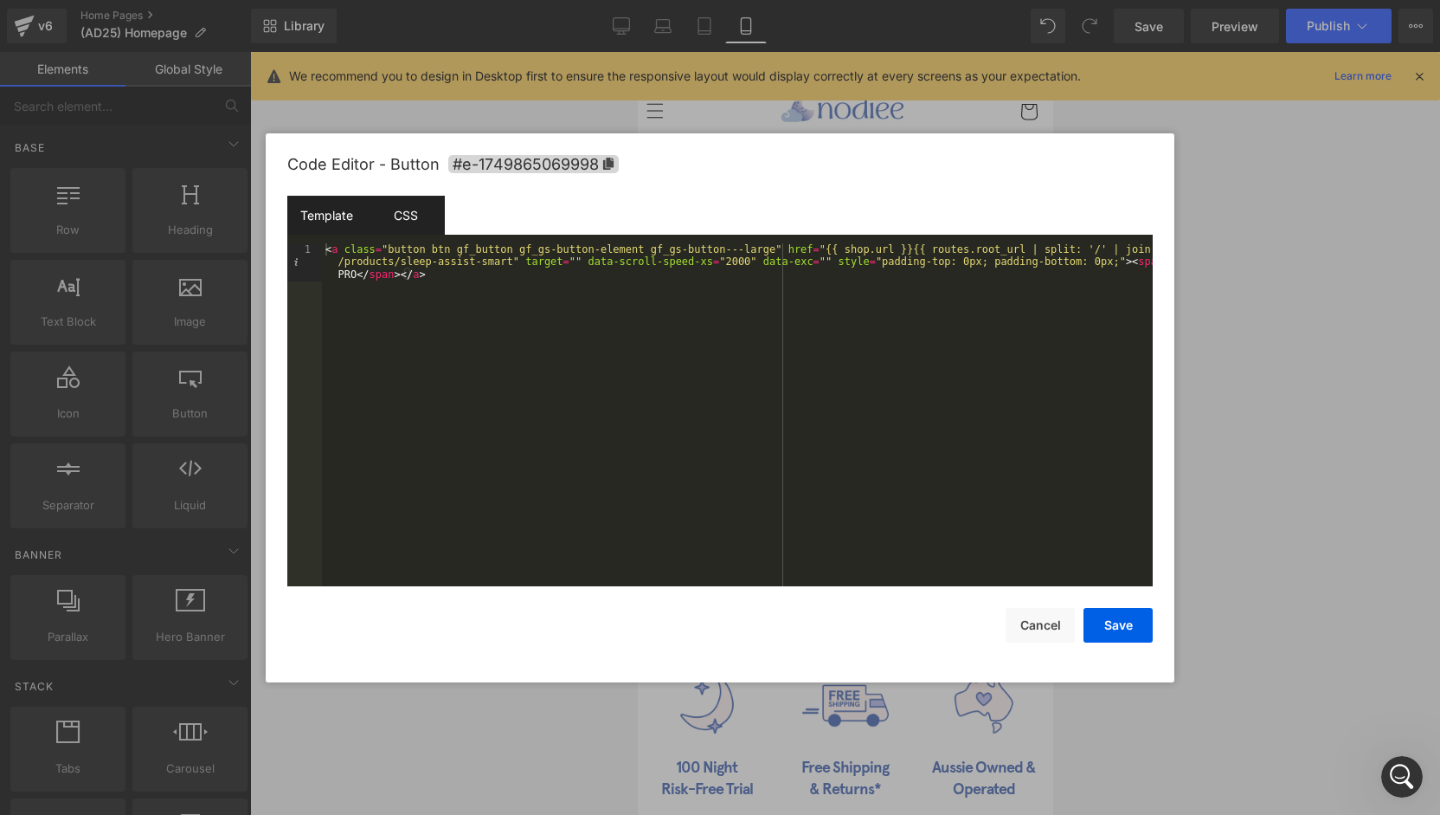
click at [398, 212] on div "CSS" at bounding box center [405, 215] width 79 height 39
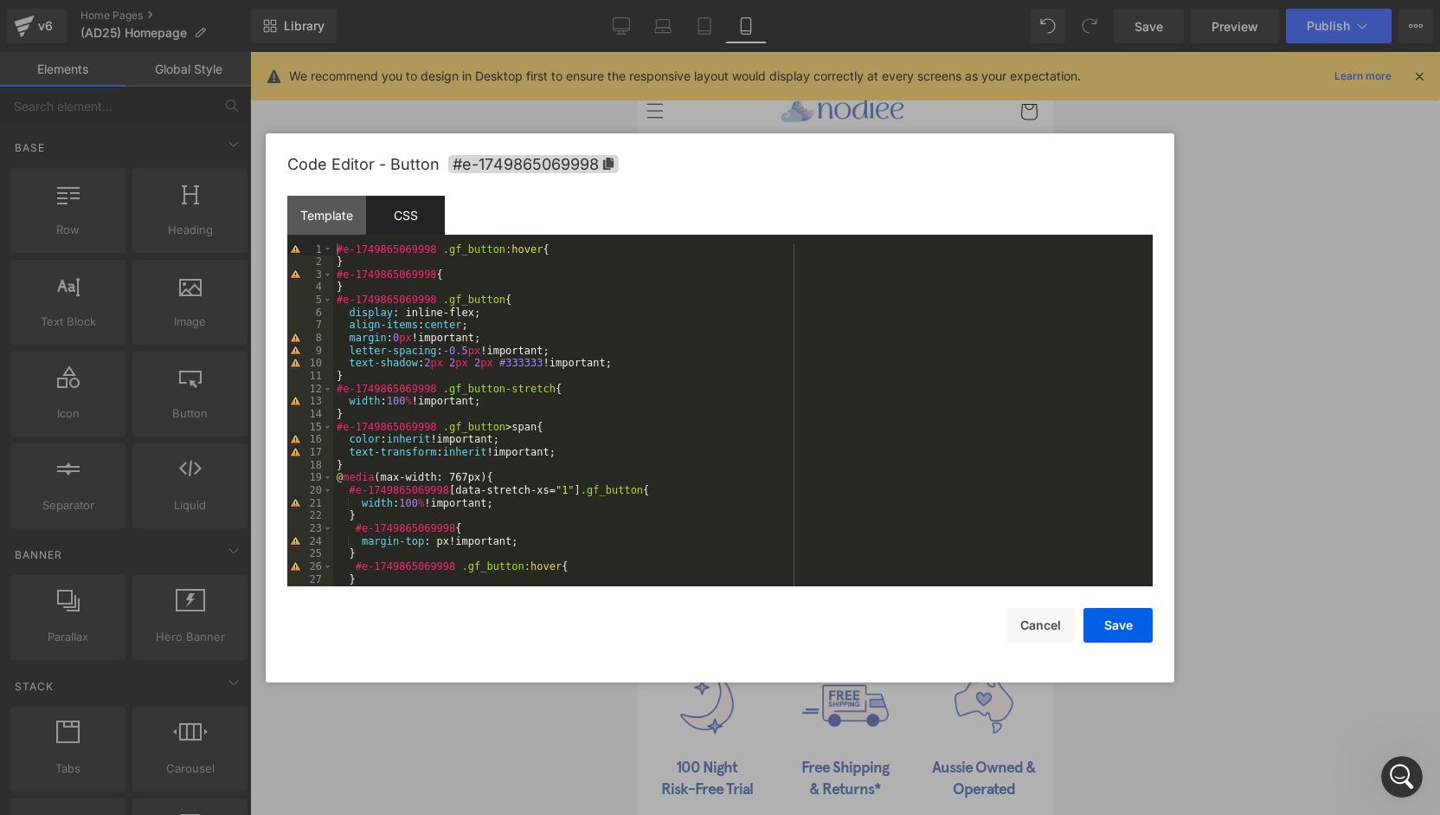
click at [428, 361] on div "#e-1749865069998 .gf_button :hover { } #e-1749865069998 { } #e-1749865069998 .g…" at bounding box center [739, 427] width 813 height 368
click at [447, 363] on div "#e-1749865069998 .gf_button :hover { } #e-1749865069998 { } #e-1749865069998 .g…" at bounding box center [739, 427] width 813 height 368
click at [450, 365] on div "#e-1749865069998 .gf_button :hover { } #e-1749865069998 { } #e-1749865069998 .g…" at bounding box center [739, 427] width 813 height 368
click at [474, 364] on div "#e-1749865069998 .gf_button :hover { } #e-1749865069998 { } #e-1749865069998 .g…" at bounding box center [739, 427] width 813 height 368
click at [1141, 619] on button "Save" at bounding box center [1118, 625] width 69 height 35
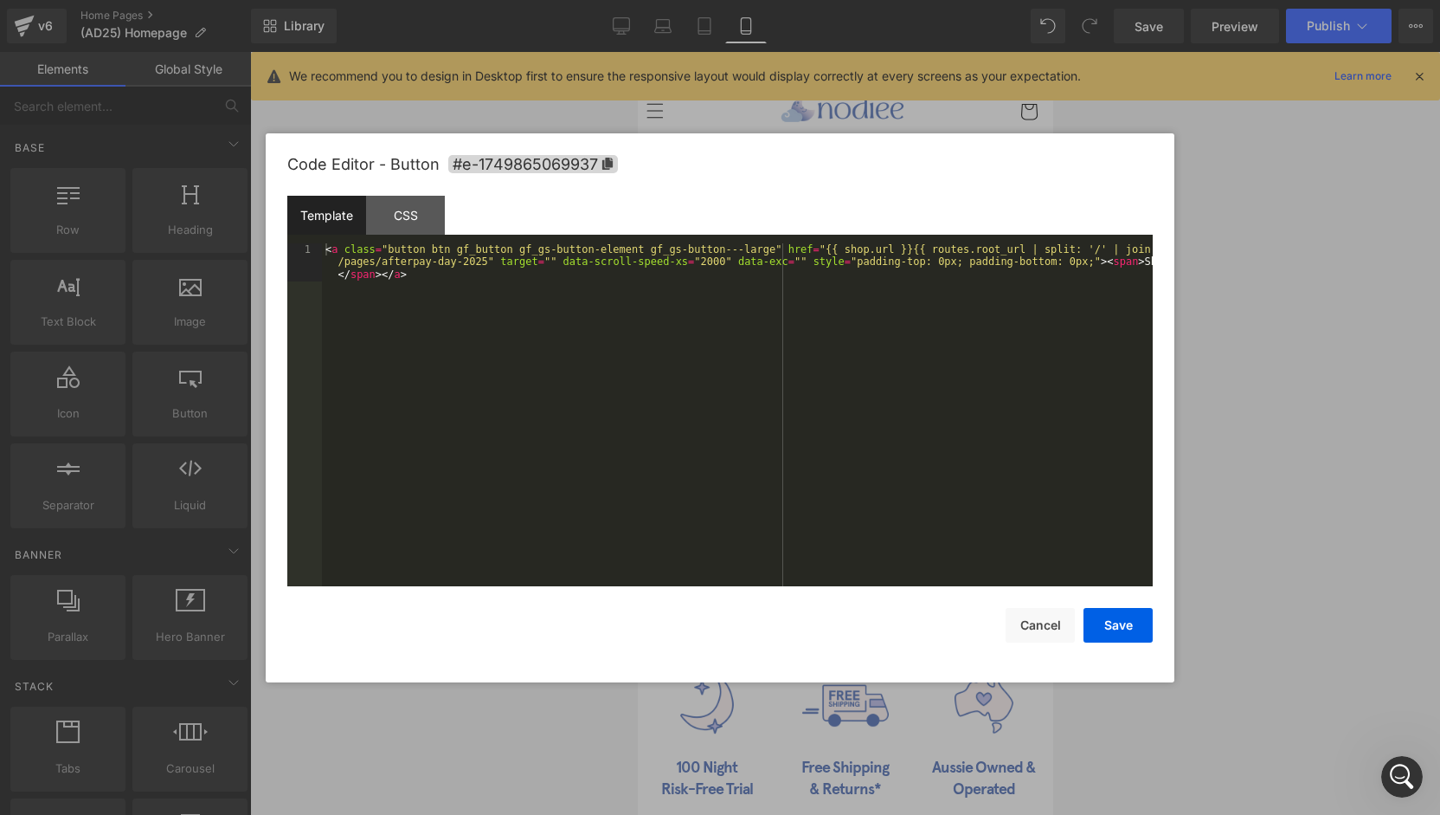
click at [939, 0] on div "You are previewing how the will restyle your page. You can not edit Elements in…" at bounding box center [720, 0] width 1440 height 0
click at [406, 223] on div "CSS" at bounding box center [405, 215] width 79 height 39
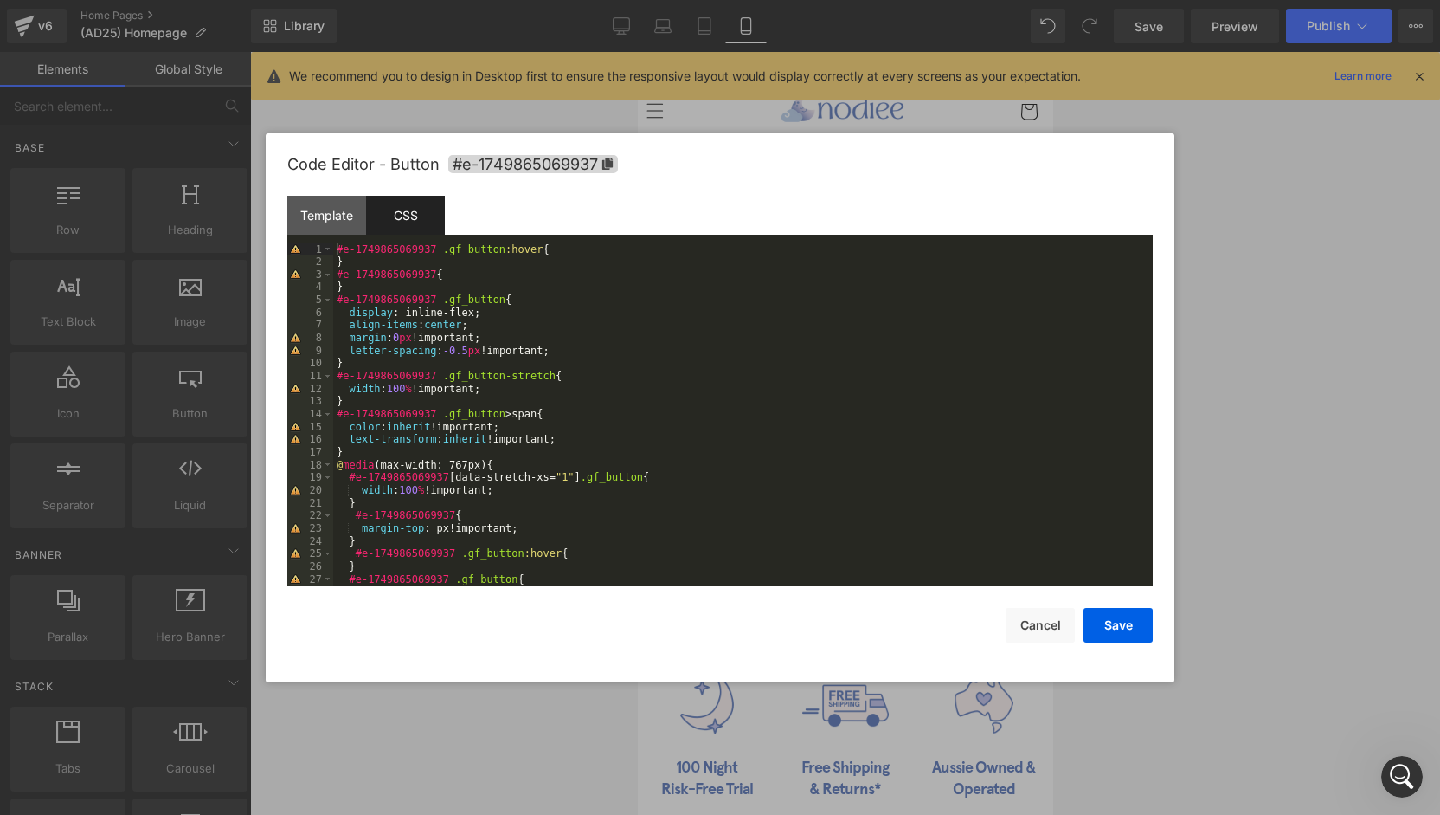
click at [568, 353] on div "#e-1749865069937 .gf_button :hover { } #e-1749865069937 { } #e-1749865069937 .g…" at bounding box center [739, 427] width 813 height 368
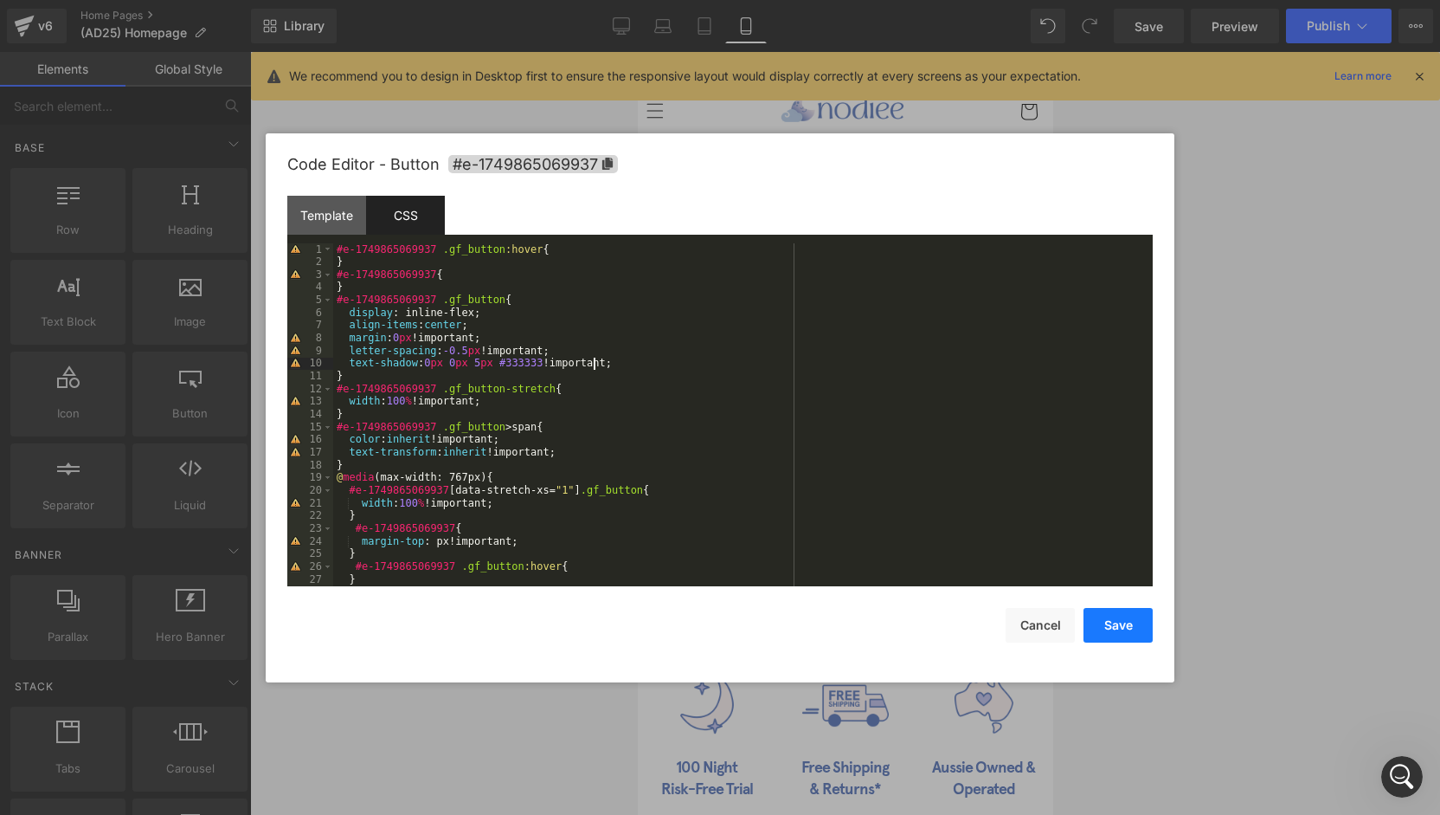
click at [1129, 631] on button "Save" at bounding box center [1118, 625] width 69 height 35
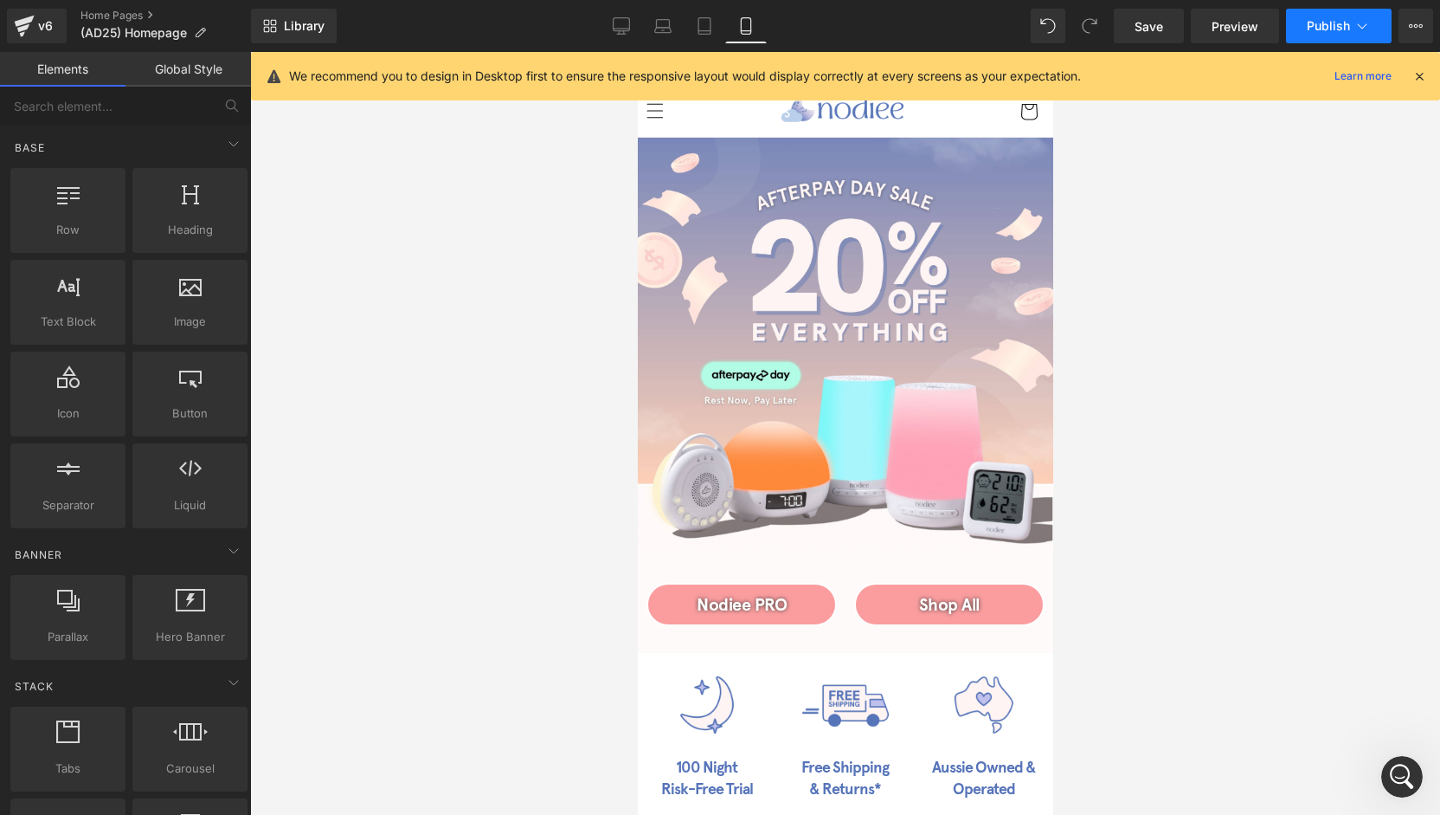
click at [1328, 27] on span "Publish" at bounding box center [1328, 26] width 43 height 14
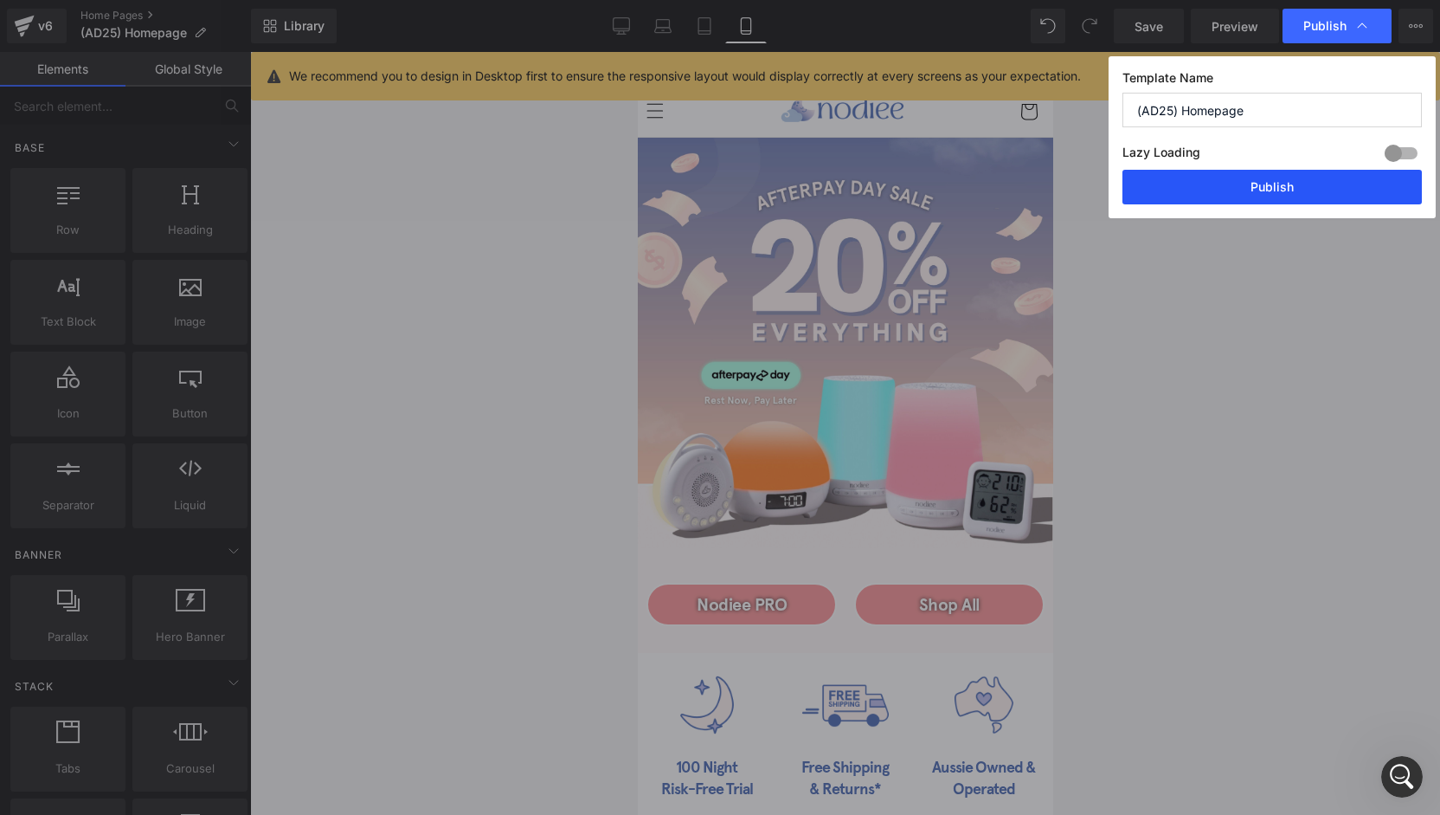
click at [1325, 188] on button "Publish" at bounding box center [1273, 187] width 300 height 35
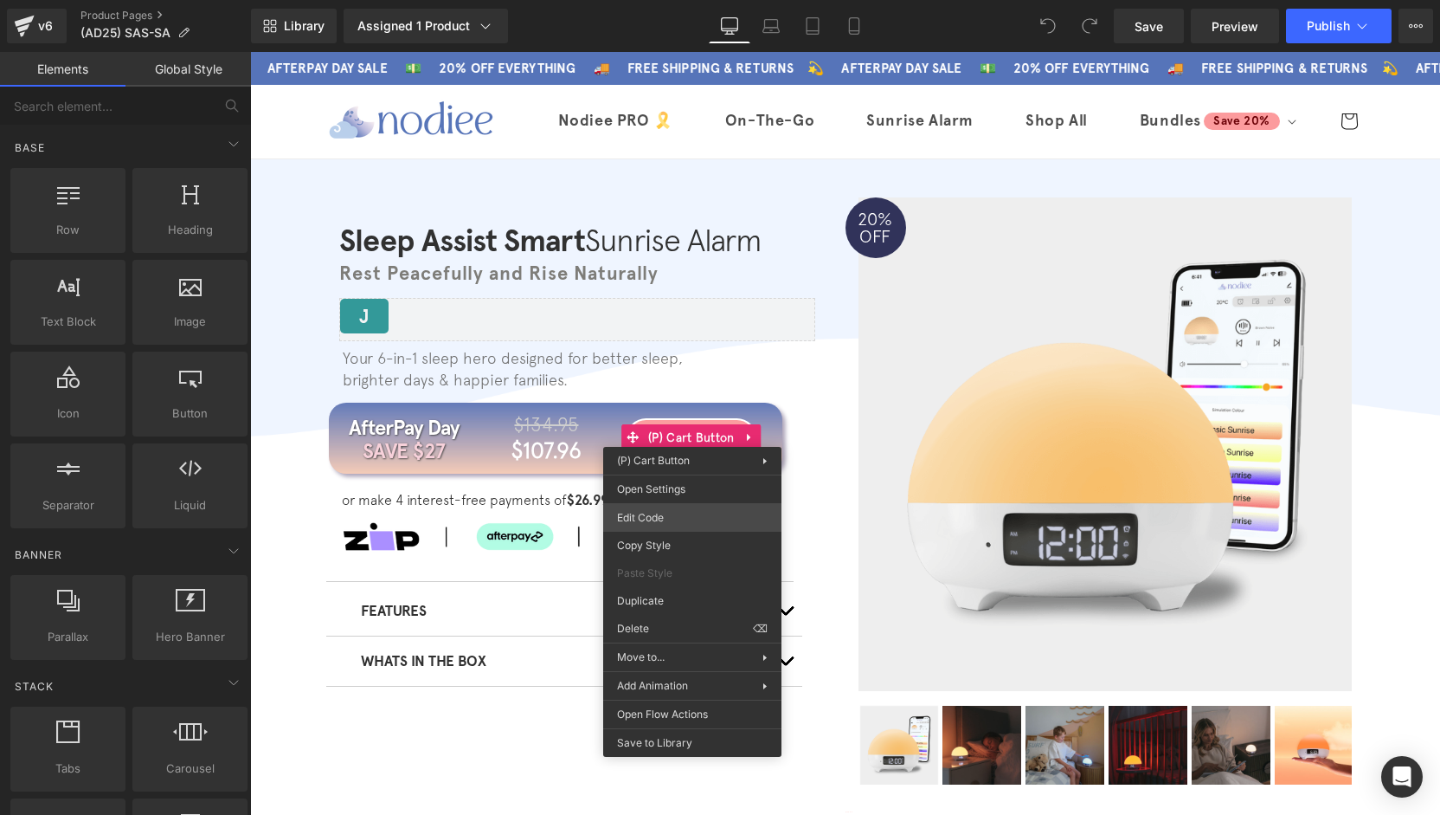
click at [655, 0] on div "You are previewing how the will restyle your page. You can not edit Elements in…" at bounding box center [720, 0] width 1440 height 0
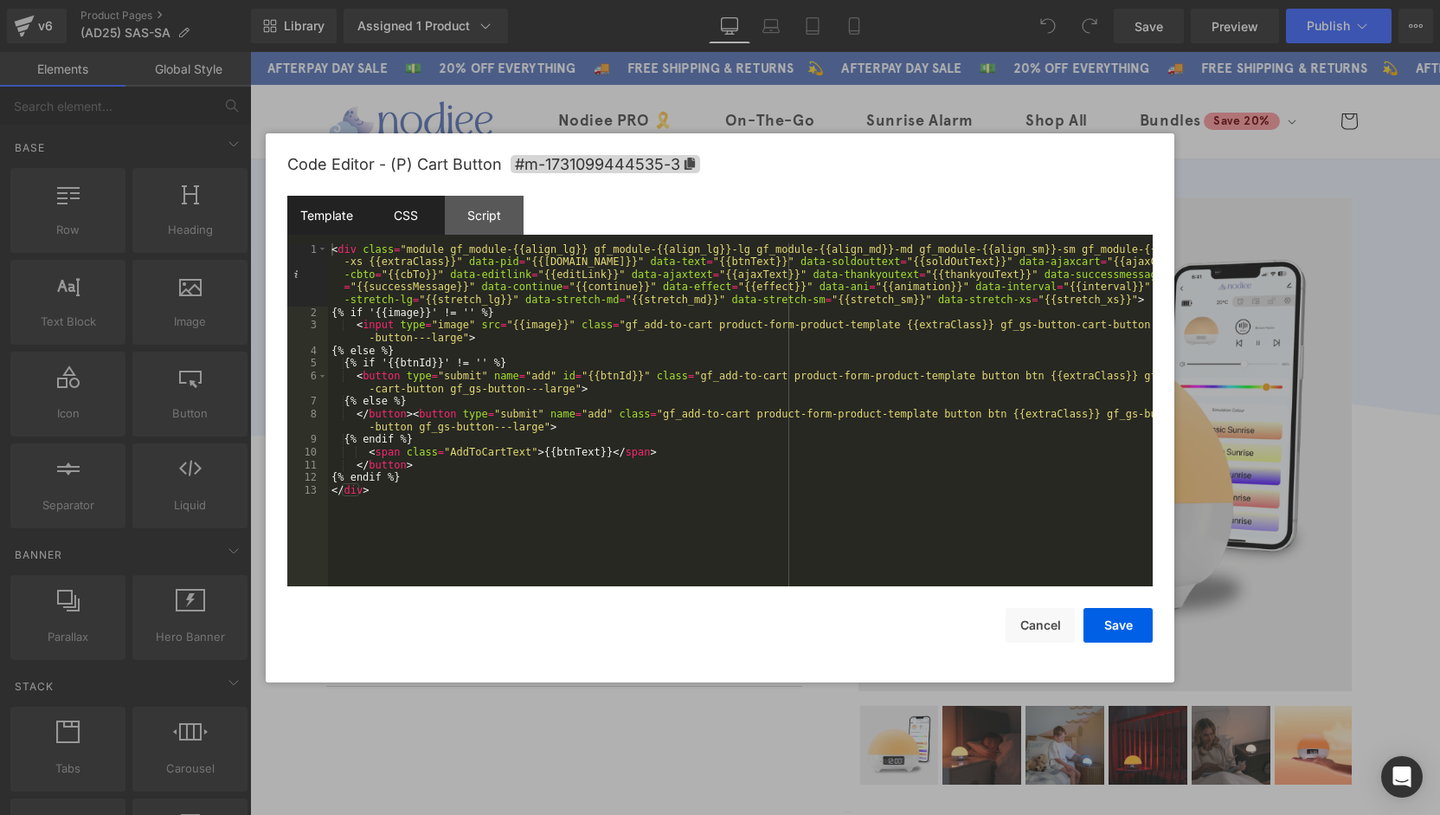
click at [381, 214] on div "CSS" at bounding box center [405, 215] width 79 height 39
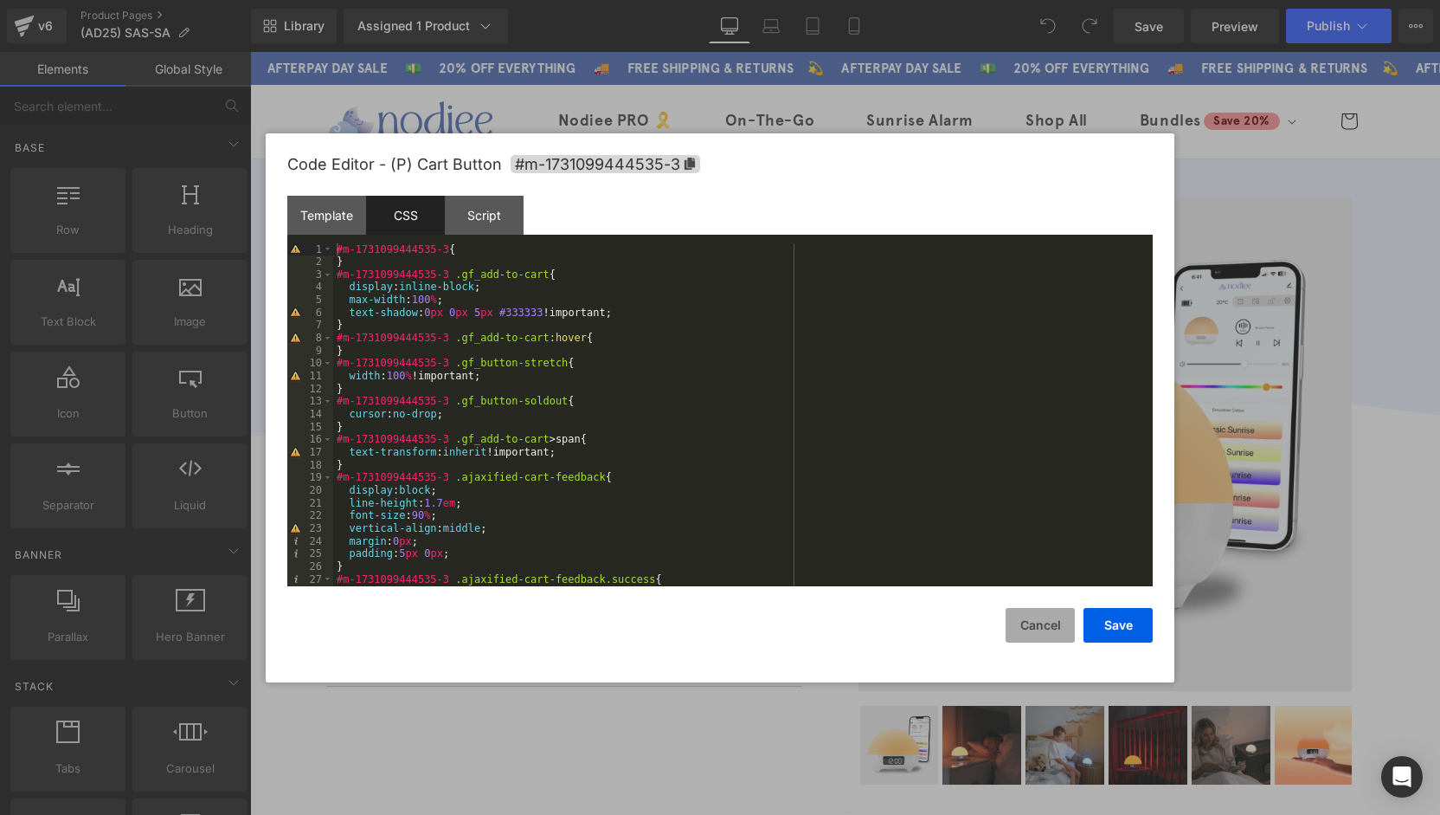
click at [1034, 624] on button "Cancel" at bounding box center [1040, 625] width 69 height 35
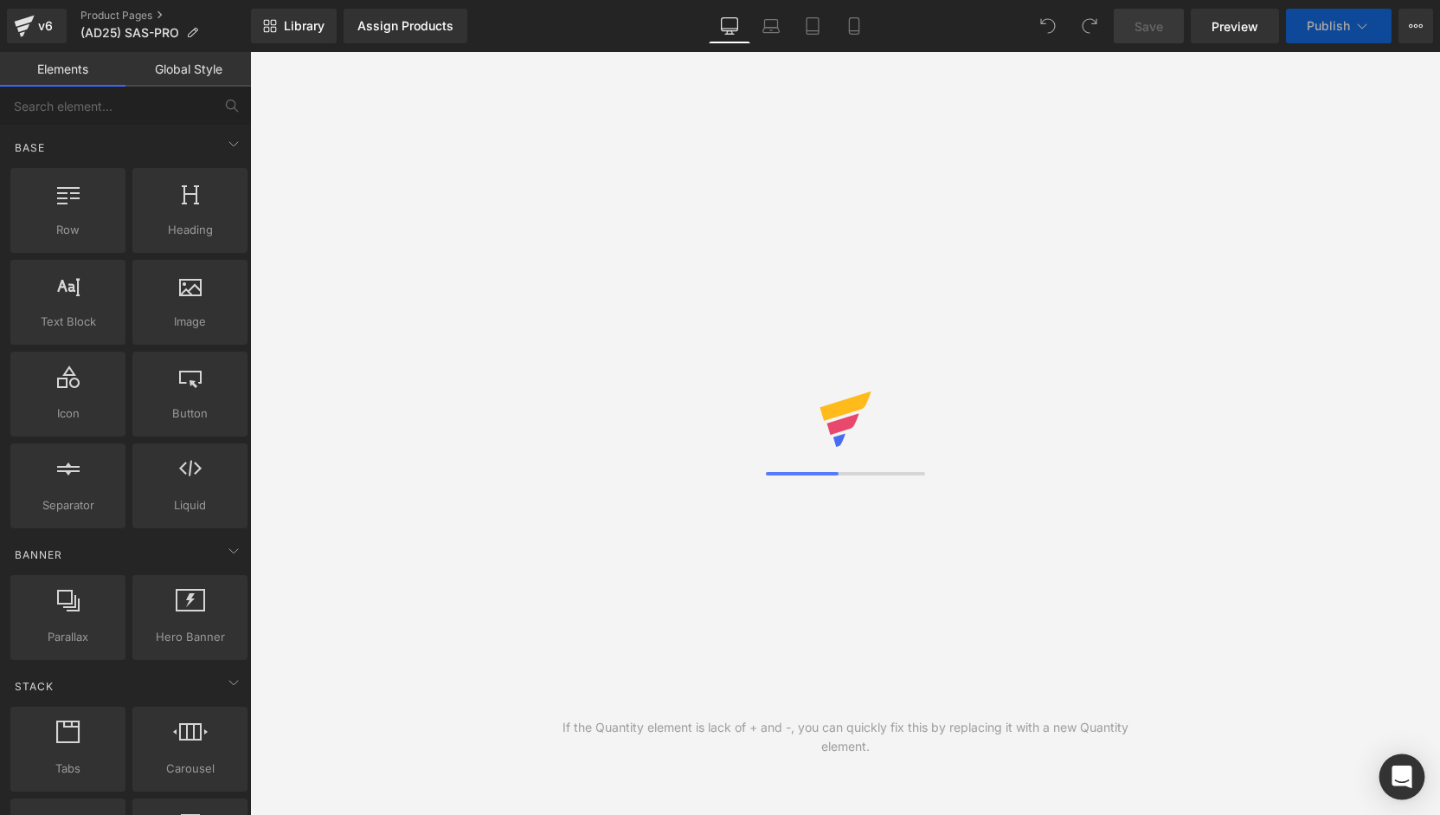
click at [1390, 777] on div "Open Intercom Messenger" at bounding box center [1403, 777] width 46 height 46
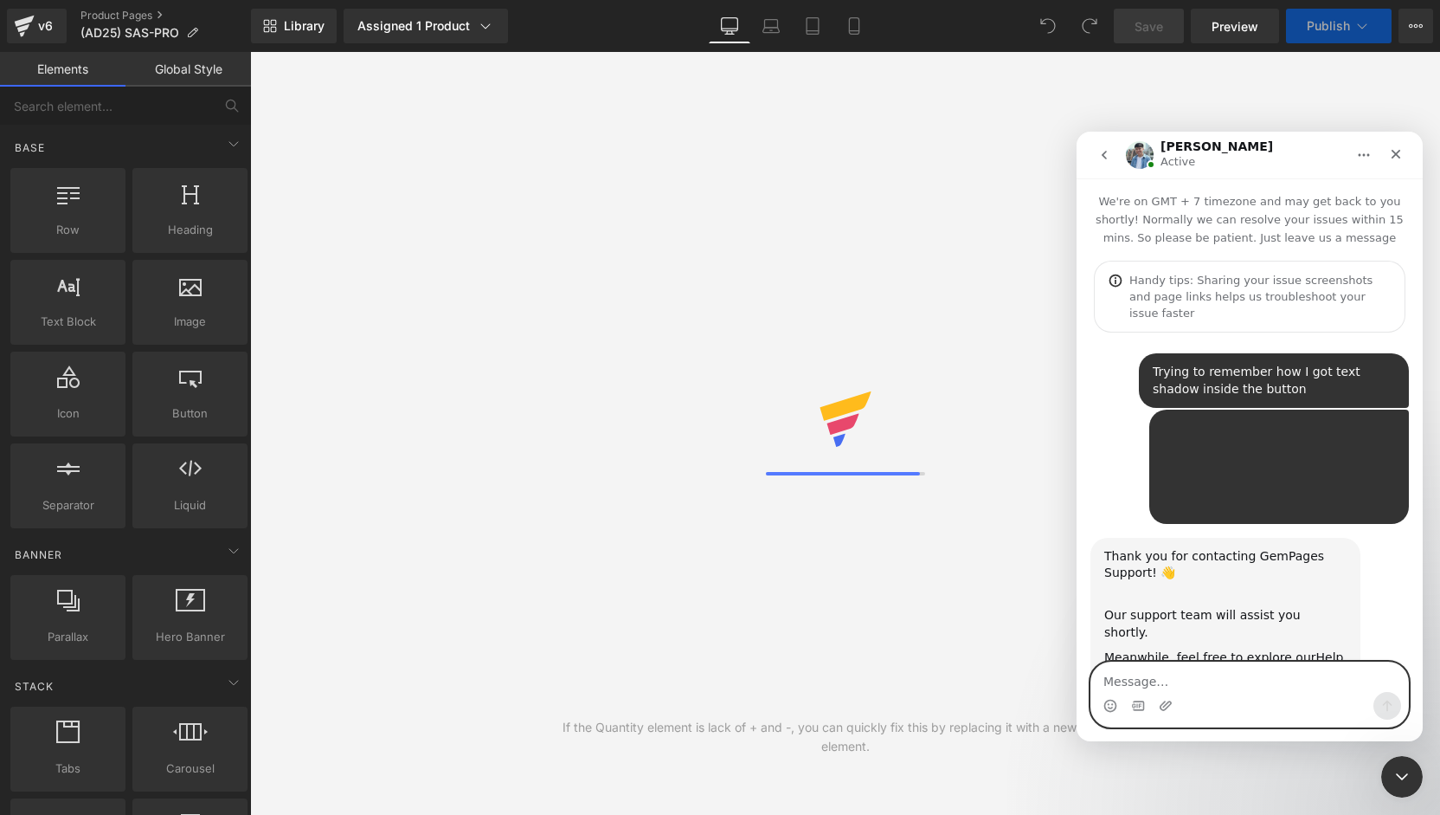
click at [1217, 688] on textarea "Message…" at bounding box center [1250, 676] width 317 height 29
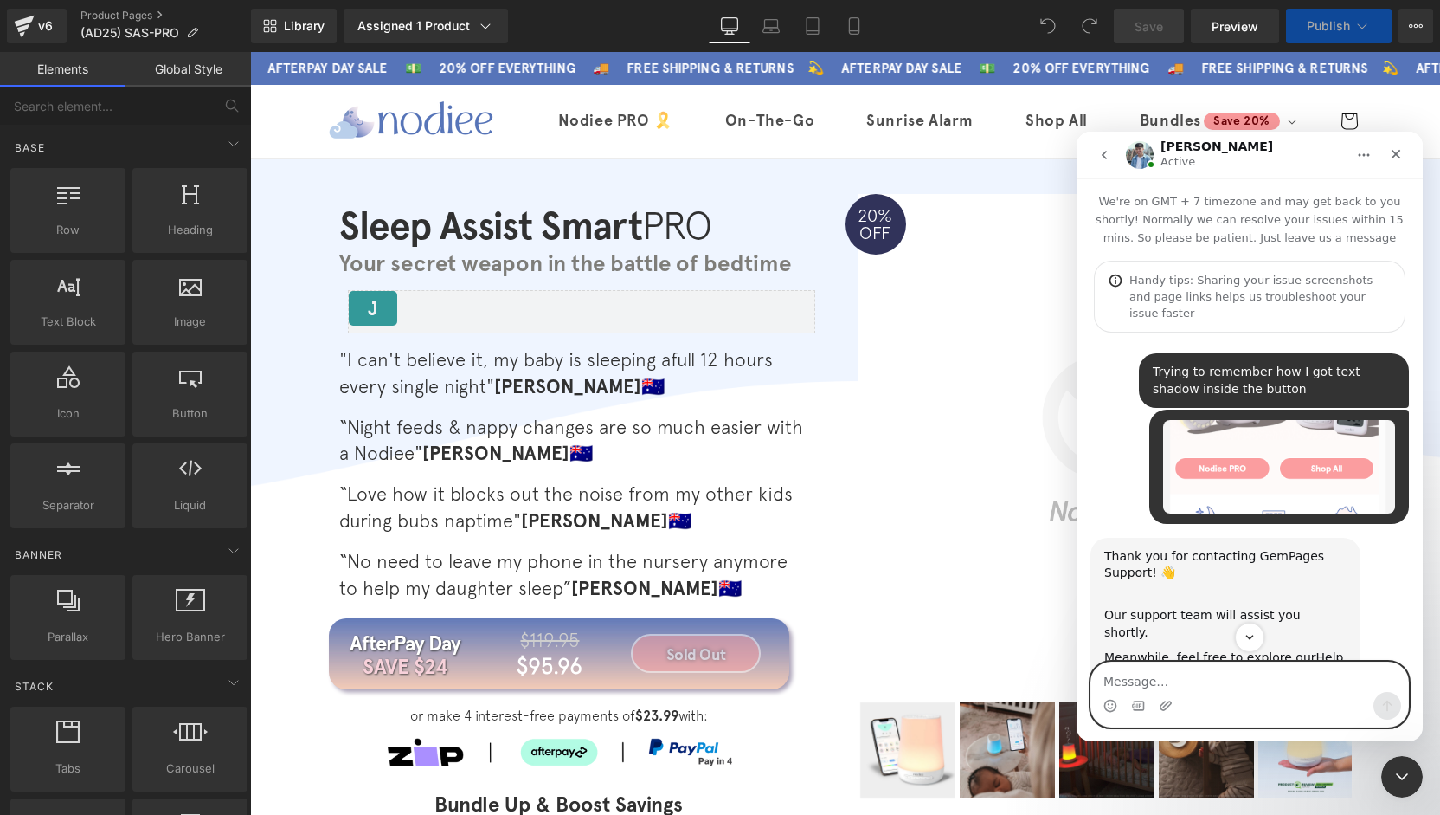
scroll to position [941, 0]
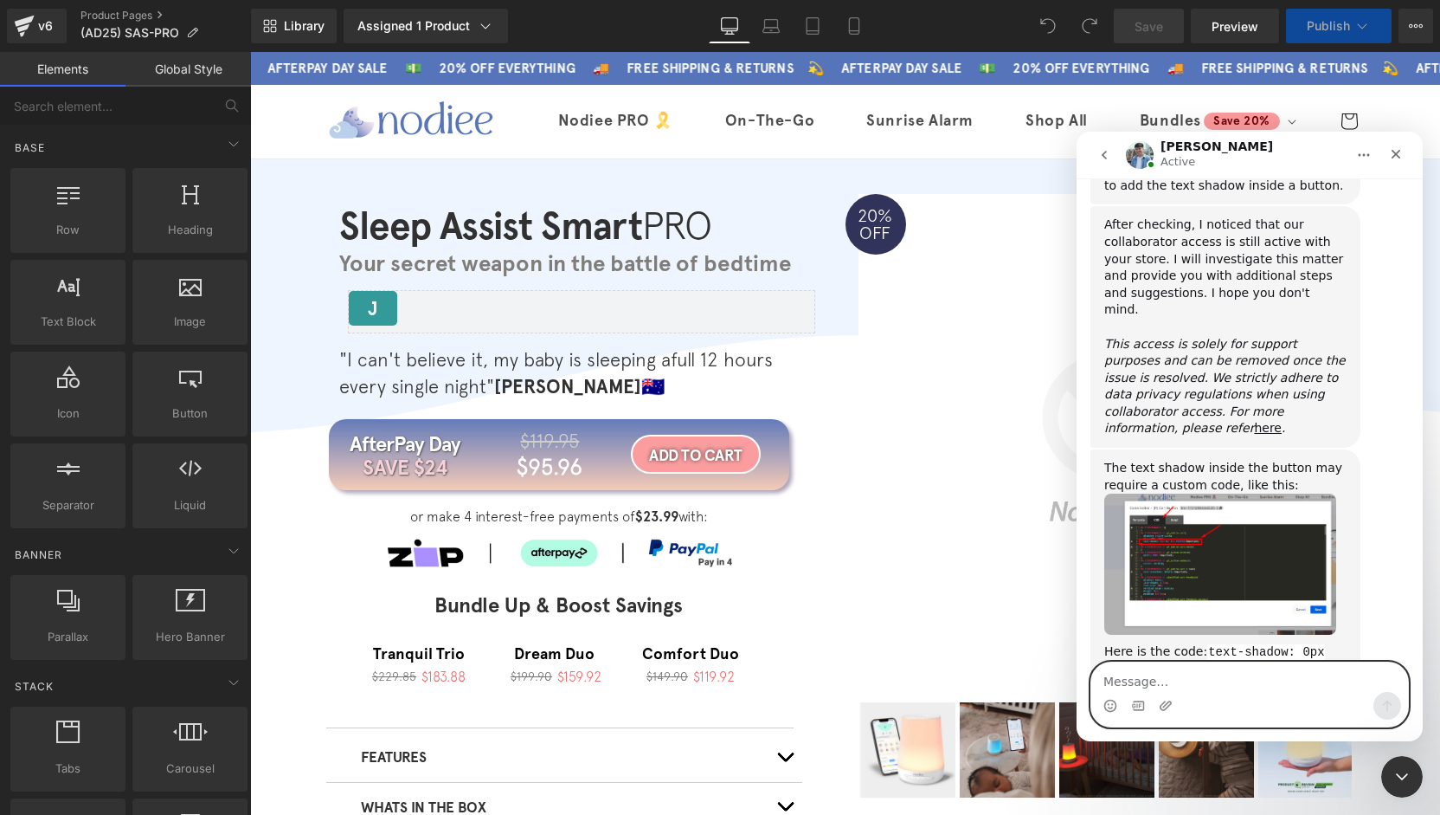
click at [1203, 676] on textarea "Message…" at bounding box center [1250, 676] width 317 height 29
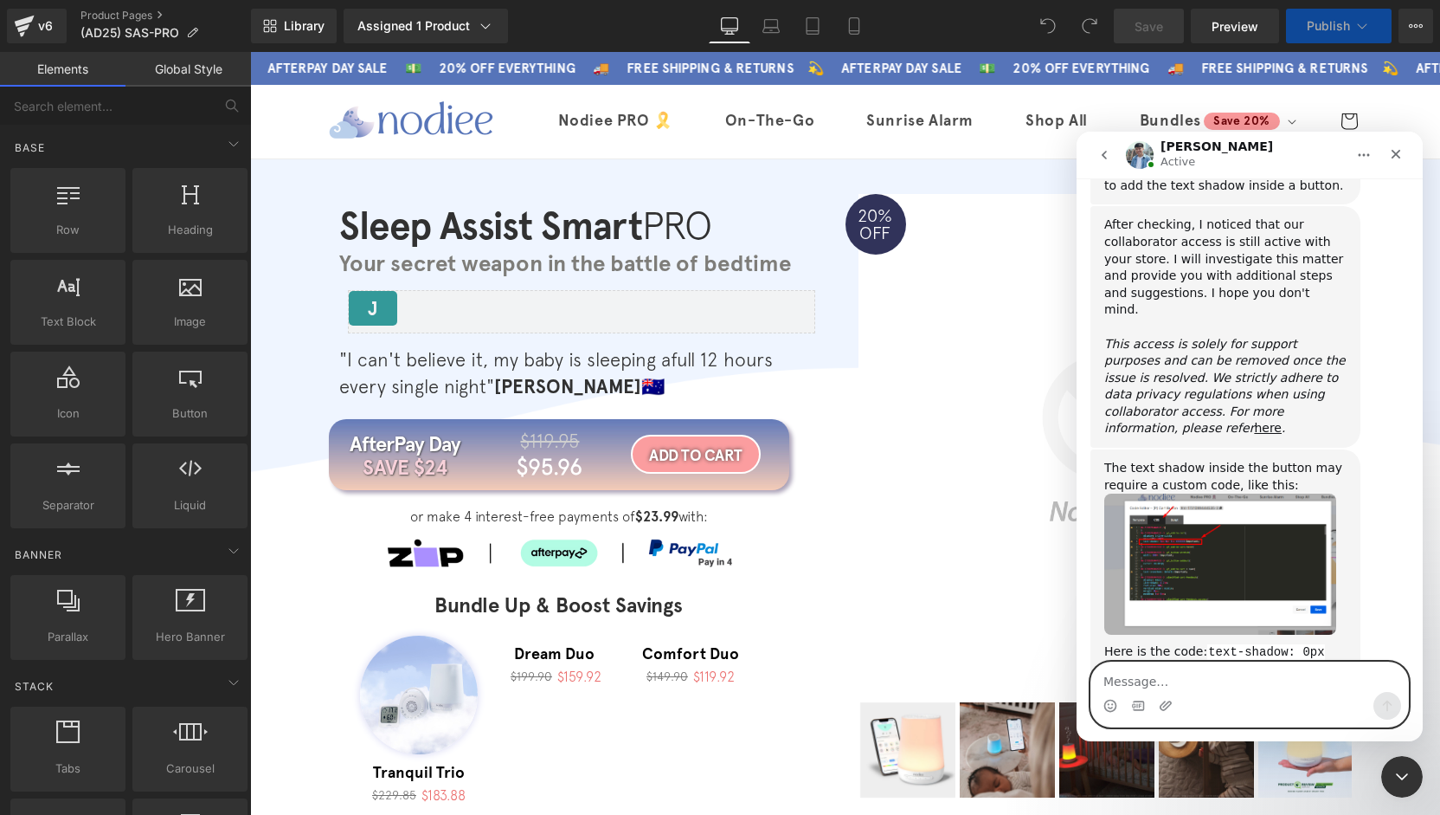
click at [1205, 683] on textarea "Message…" at bounding box center [1250, 676] width 317 height 29
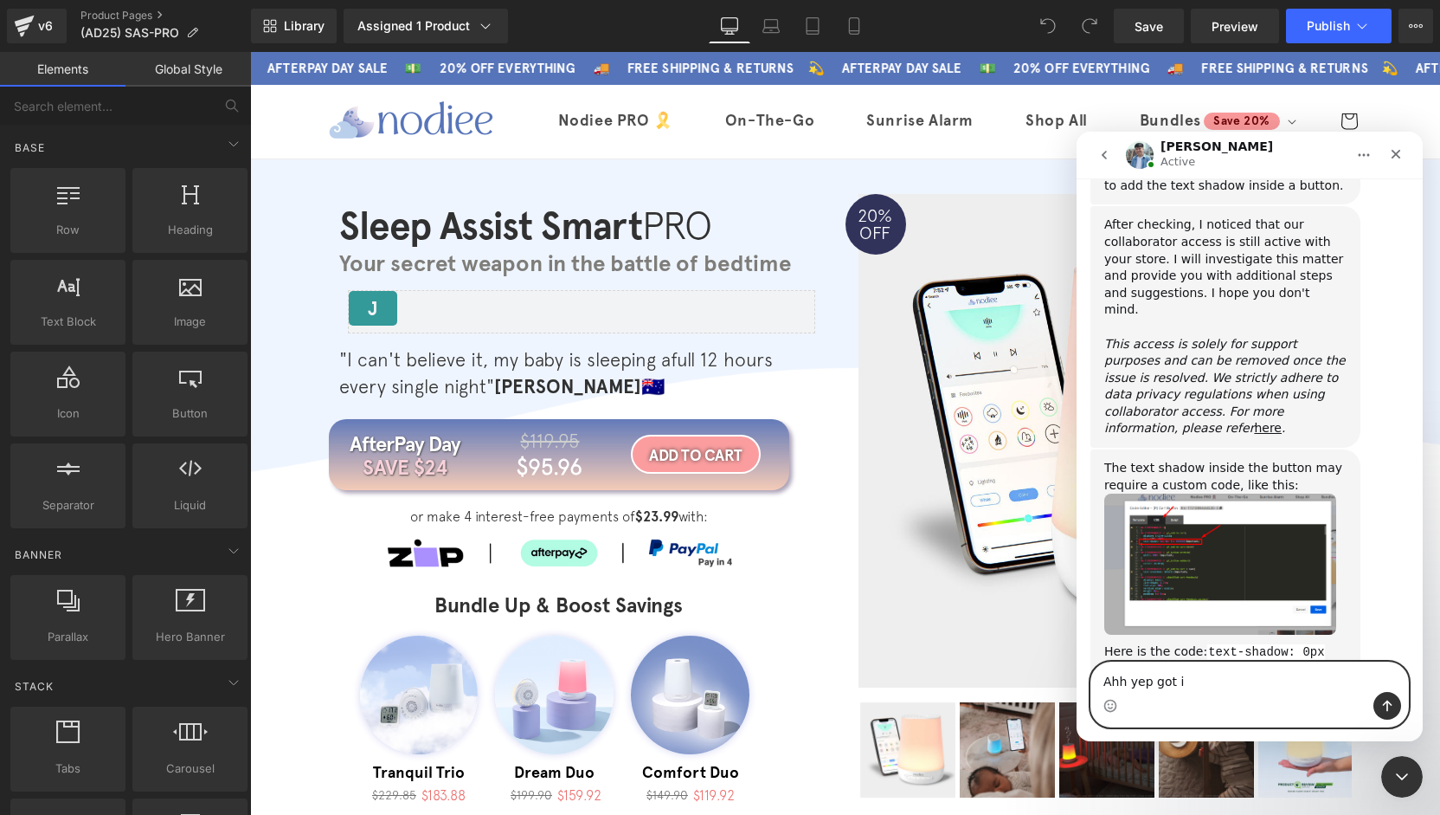
type textarea "Ahh yep got it"
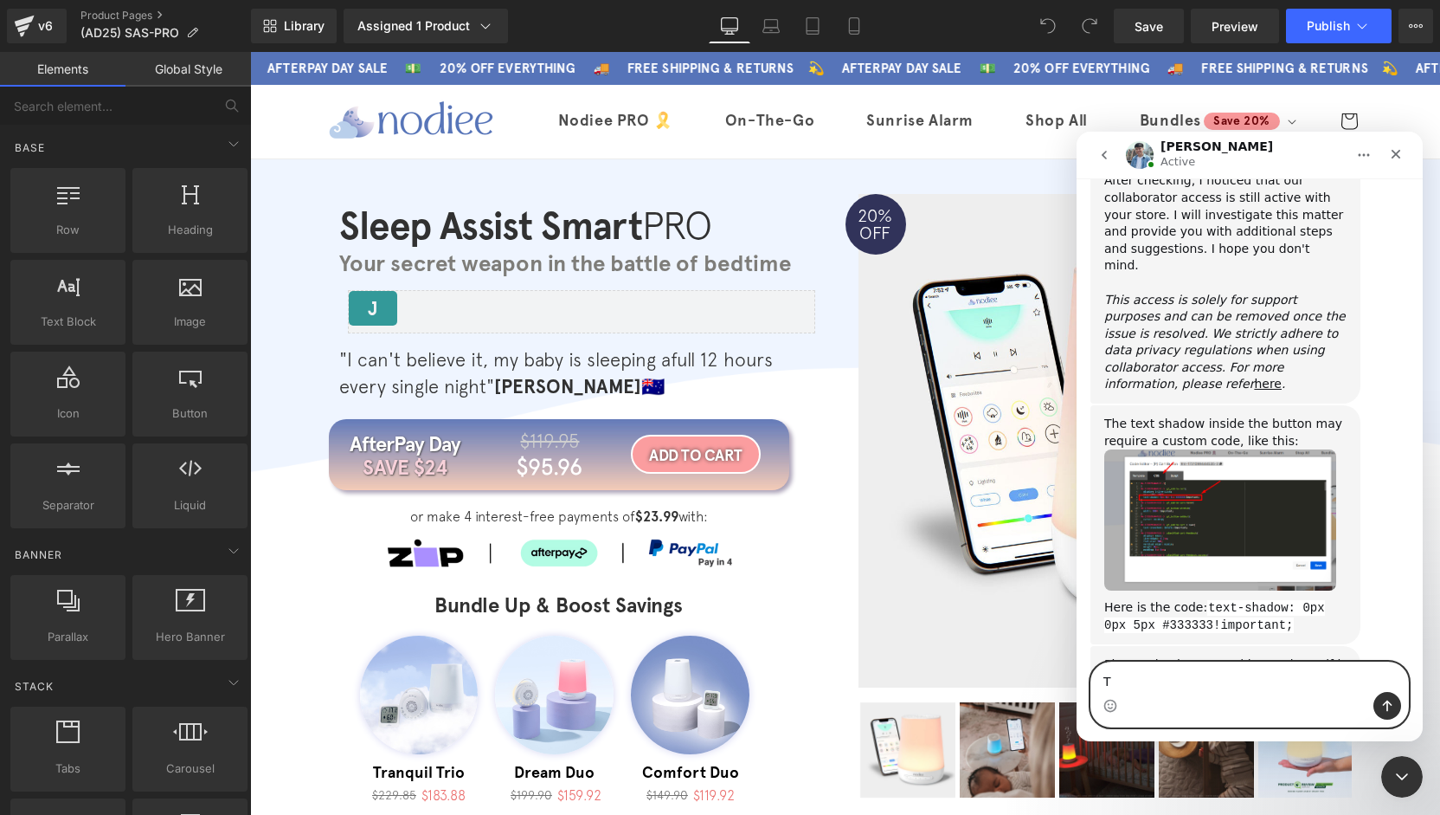
scroll to position [993, 0]
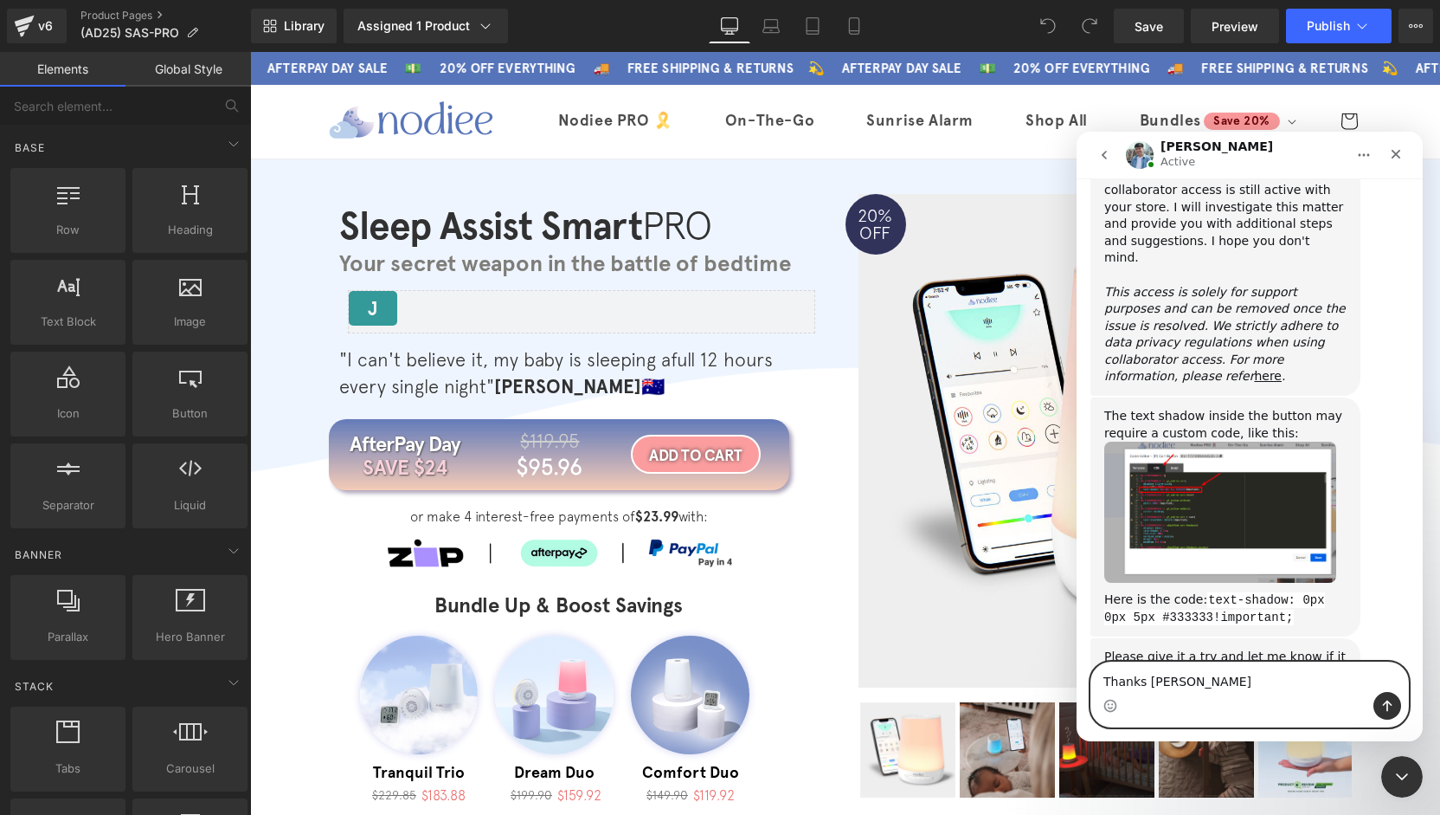
type textarea "Thanks [PERSON_NAME]"
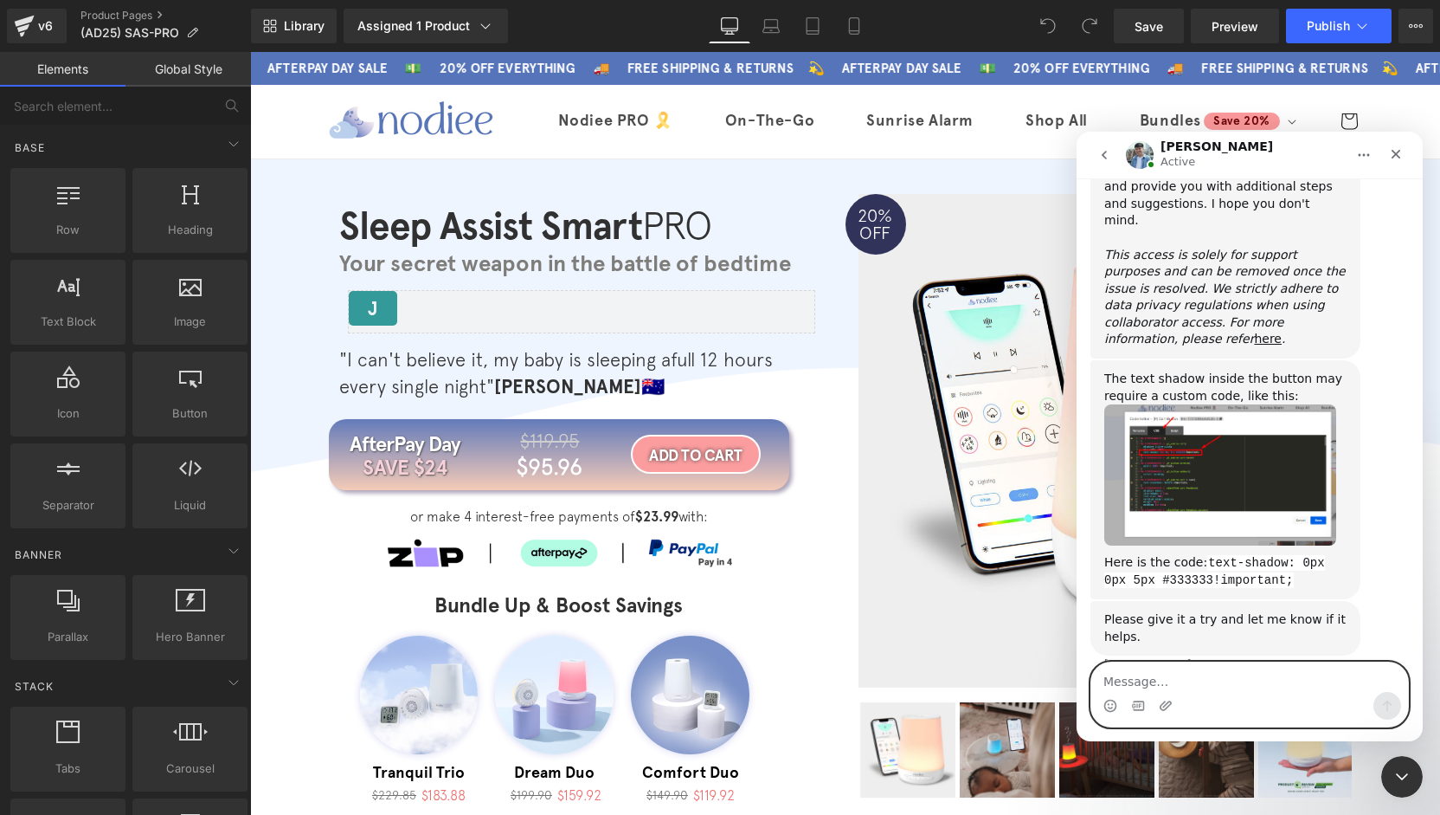
scroll to position [1032, 0]
type textarea "All done"
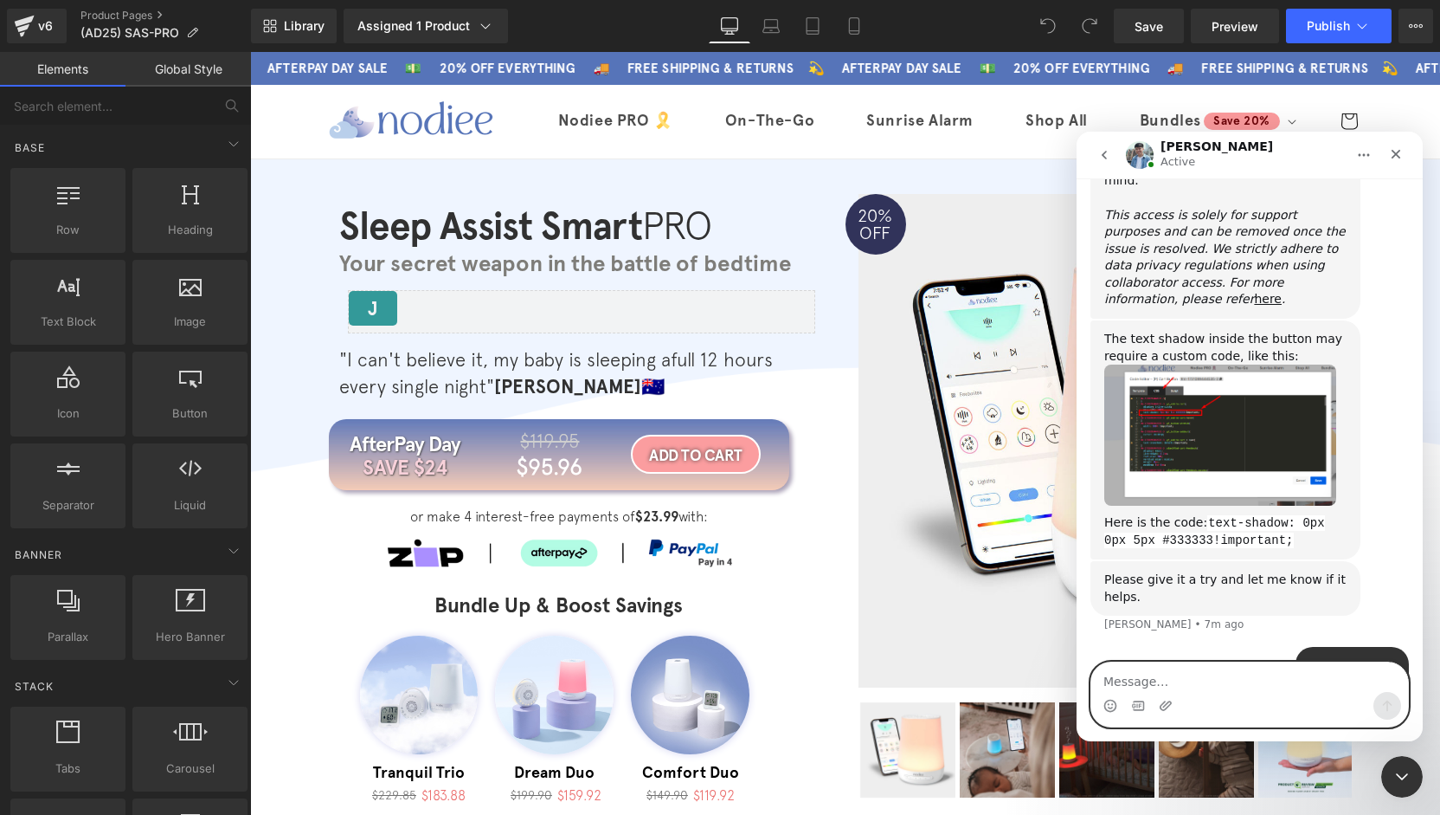
scroll to position [1072, 0]
type textarea "N"
type textarea "Nothing else"
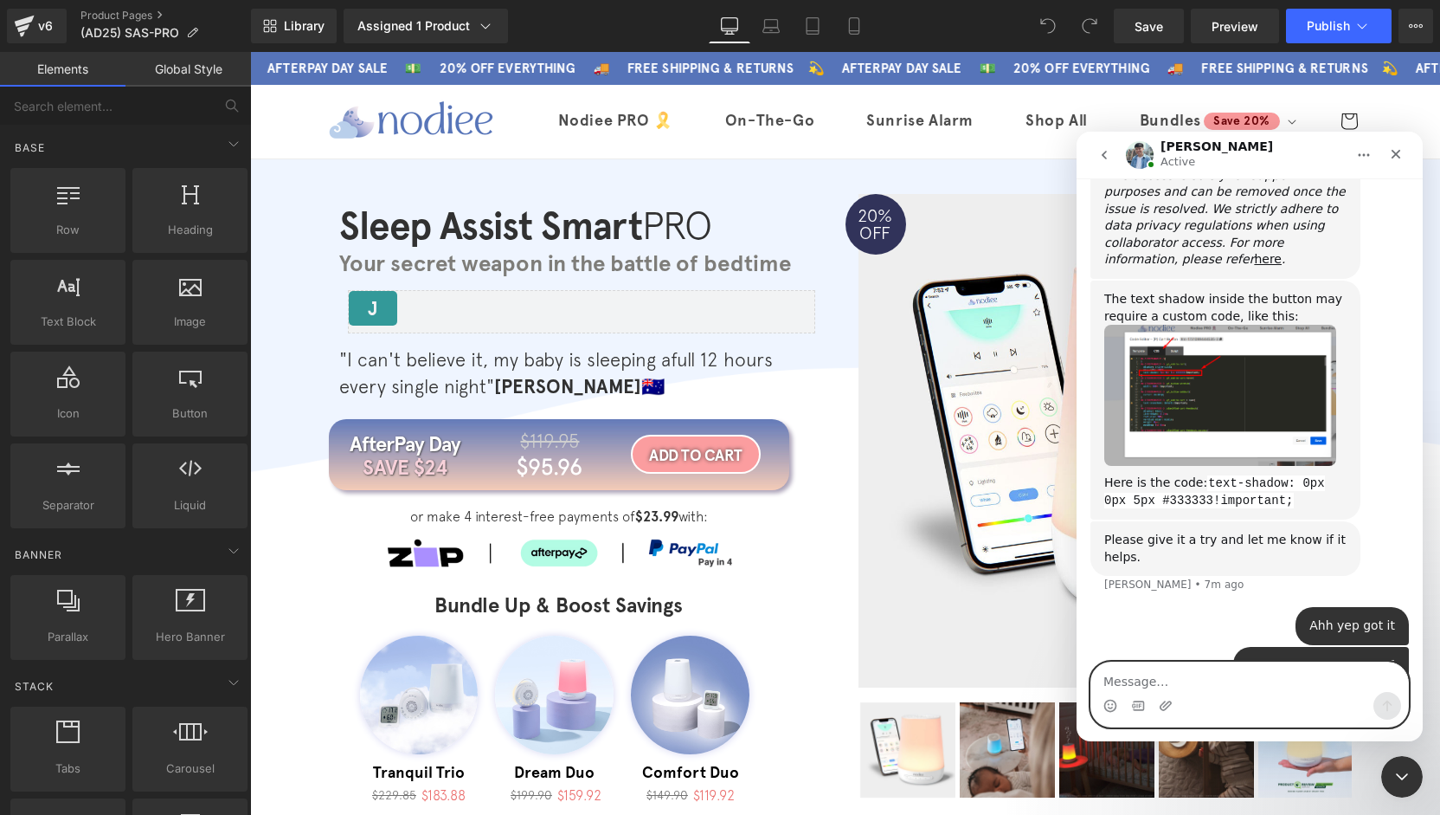
scroll to position [1112, 0]
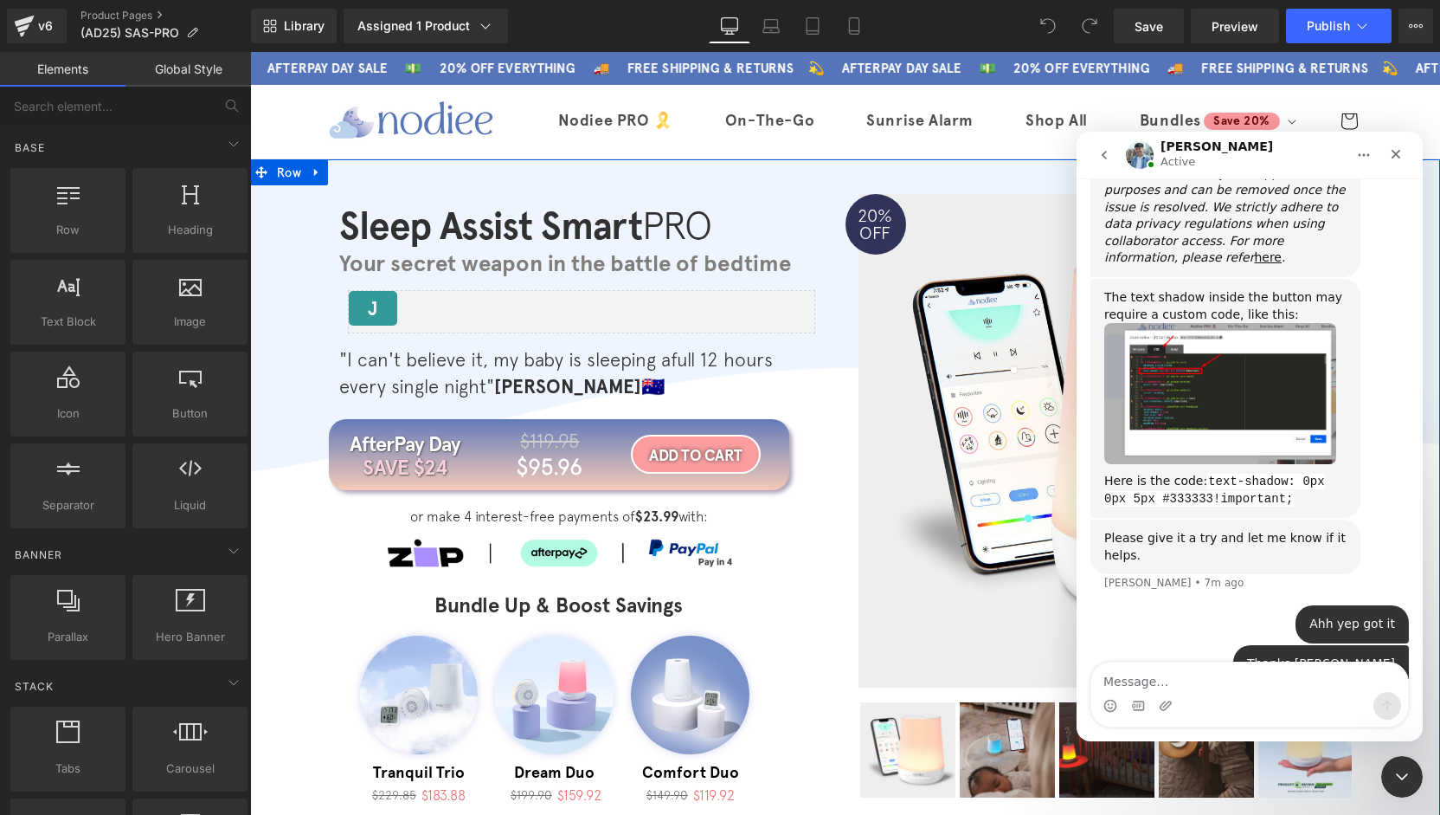
click at [1382, 783] on div "Close Intercom Messenger" at bounding box center [1403, 777] width 42 height 42
